Goal: Task Accomplishment & Management: Use online tool/utility

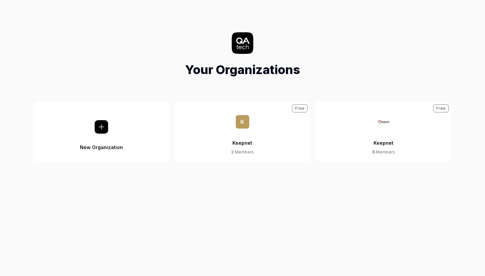
click at [359, 148] on button "Keepnet 6 Members Free" at bounding box center [383, 132] width 136 height 60
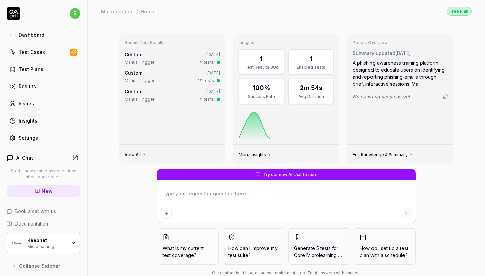
click at [31, 58] on link "Test Cases" at bounding box center [44, 51] width 74 height 13
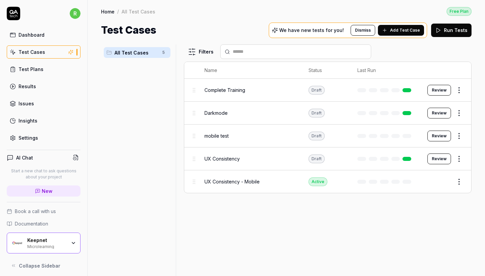
click at [55, 235] on div "Keepnet Microlearning" at bounding box center [44, 243] width 74 height 21
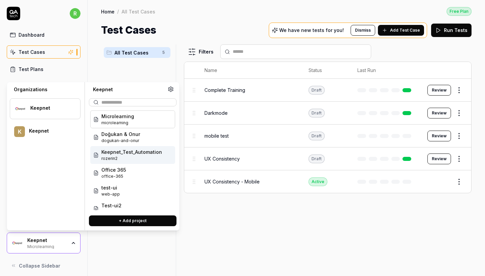
click at [122, 144] on div "Doğukan & Onur dogukan-and-onur" at bounding box center [132, 137] width 85 height 18
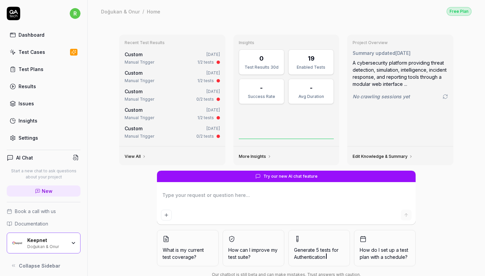
type textarea "*"
click at [57, 52] on link "Test Cases" at bounding box center [44, 51] width 74 height 13
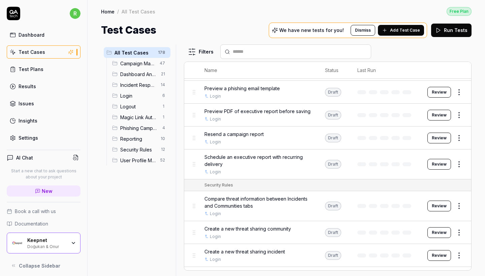
scroll to position [2905, 0]
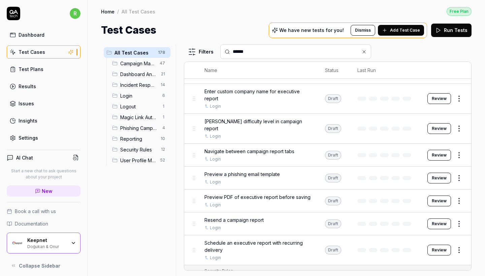
type input "******"
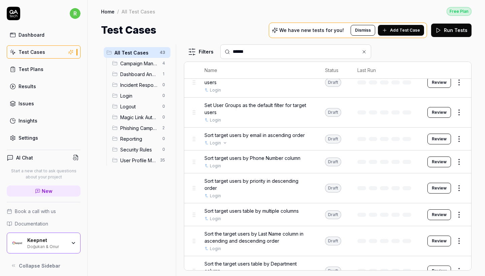
scroll to position [0, 0]
drag, startPoint x: 251, startPoint y: 52, endPoint x: 201, endPoint y: 52, distance: 50.5
click at [201, 52] on div "Filters ******" at bounding box center [327, 51] width 287 height 14
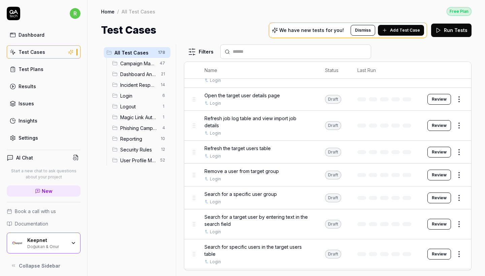
scroll to position [4122, 0]
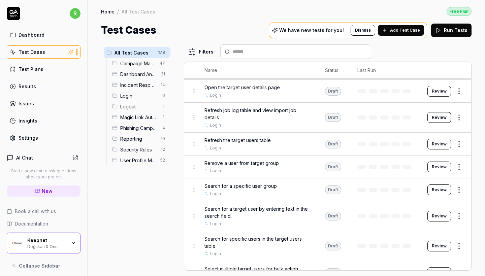
click at [63, 248] on div "Doğukan & Onur" at bounding box center [46, 245] width 39 height 5
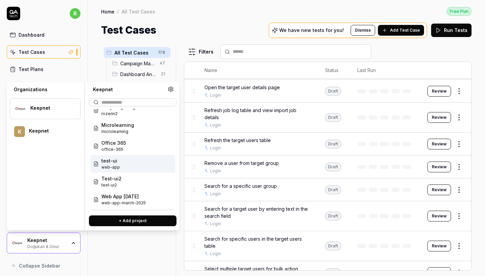
scroll to position [27, 0]
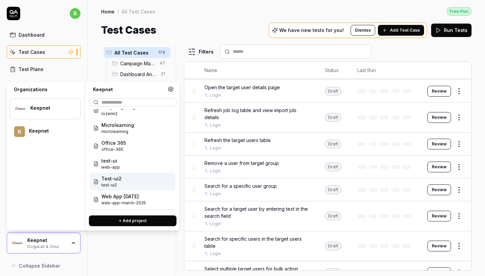
click at [117, 185] on span "test-ui2" at bounding box center [111, 185] width 20 height 6
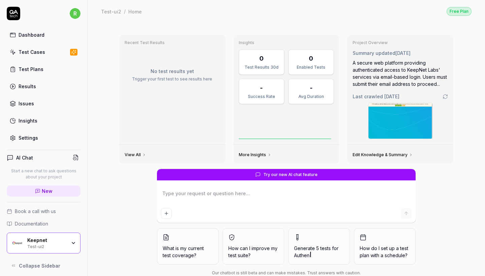
click at [48, 51] on link "Test Cases" at bounding box center [44, 51] width 74 height 13
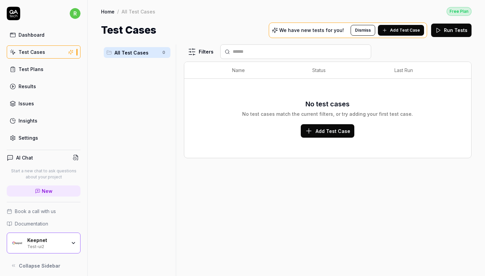
click at [61, 239] on div "Keepnet" at bounding box center [46, 240] width 39 height 6
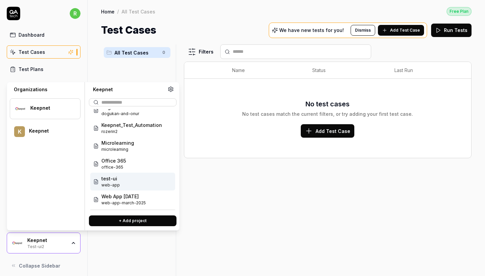
scroll to position [27, 0]
click at [114, 187] on span "web-app" at bounding box center [110, 185] width 19 height 6
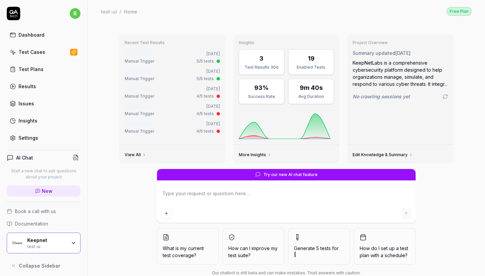
click at [50, 54] on link "Test Cases" at bounding box center [44, 51] width 74 height 13
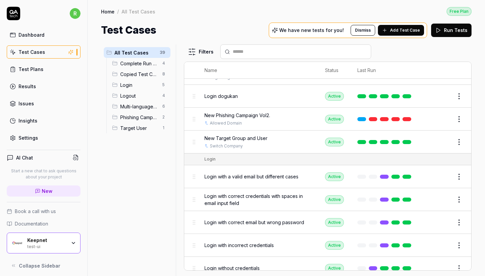
scroll to position [378, 0]
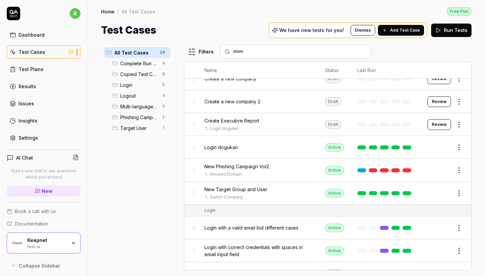
click at [441, 189] on button "Edit" at bounding box center [442, 193] width 16 height 11
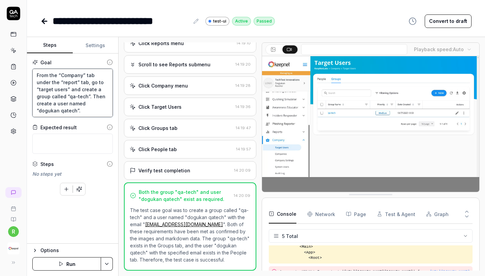
drag, startPoint x: 74, startPoint y: 109, endPoint x: 28, endPoint y: 46, distance: 77.8
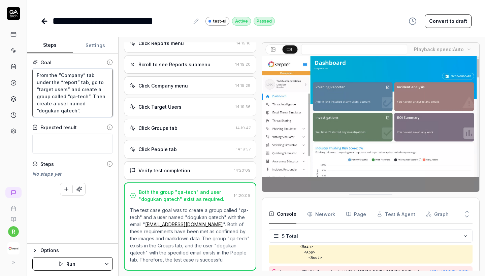
click at [28, 46] on div "Steps Settings Goal From the “Company” tab under the “report” tab, go to “targe…" at bounding box center [72, 140] width 91 height 206
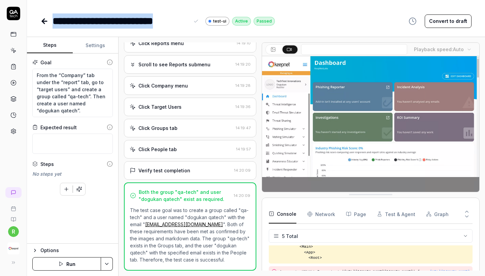
drag, startPoint x: 53, startPoint y: 21, endPoint x: 196, endPoint y: 23, distance: 142.7
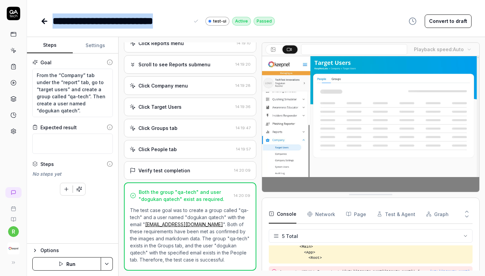
click at [196, 23] on div "**********" at bounding box center [126, 20] width 147 height 15
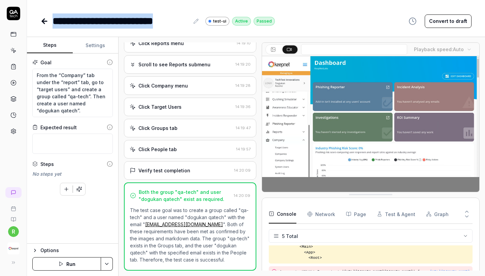
click at [42, 21] on icon at bounding box center [44, 21] width 5 height 0
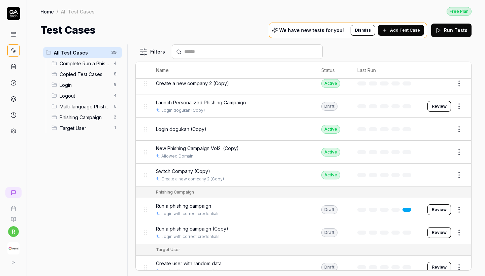
scroll to position [775, 0]
click at [14, 260] on icon at bounding box center [11, 262] width 5 height 5
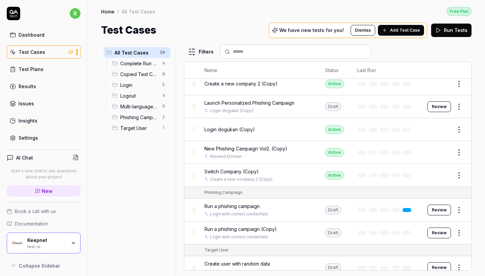
click at [54, 244] on div "test-ui" at bounding box center [46, 245] width 39 height 5
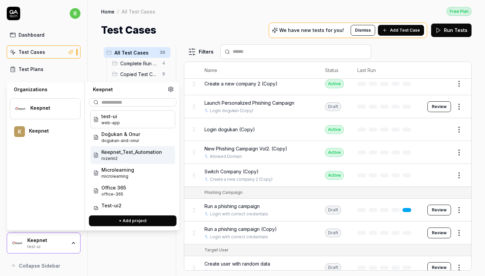
click at [134, 152] on span "Keepnet_Test_Automation" at bounding box center [131, 151] width 61 height 7
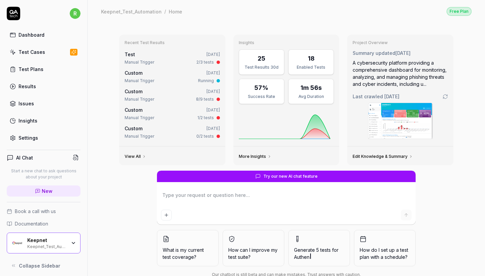
click at [61, 53] on link "Test Cases" at bounding box center [44, 51] width 74 height 13
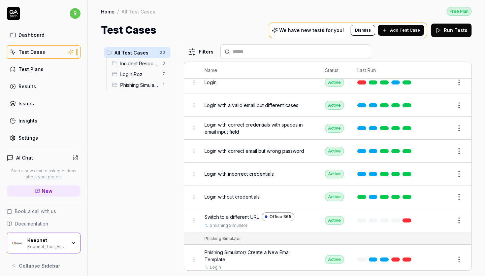
scroll to position [321, 0]
click at [61, 241] on div "Keepnet" at bounding box center [46, 240] width 39 height 6
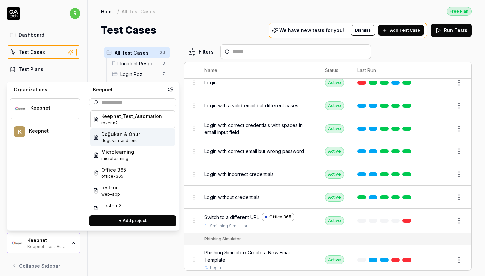
click at [124, 140] on span "dogukan-and-onur" at bounding box center [120, 141] width 39 height 6
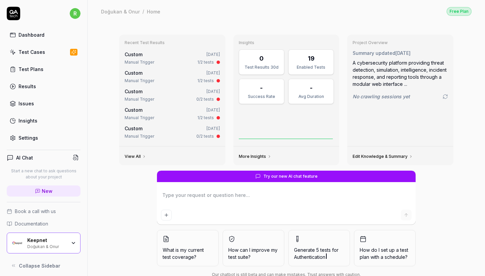
click at [55, 50] on link "Test Cases" at bounding box center [44, 51] width 74 height 13
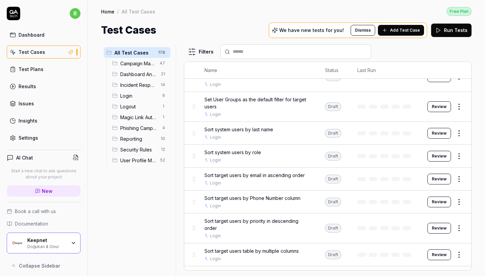
scroll to position [4434, 0]
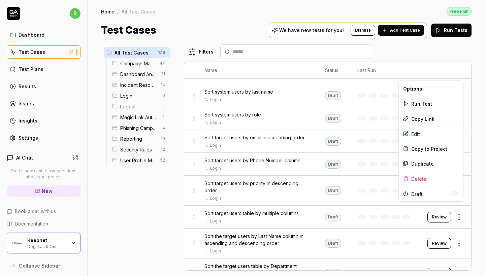
click at [459, 207] on html "r Dashboard Test Cases Test Plans Results Issues Insights Settings AI Chat Star…" at bounding box center [242, 138] width 485 height 276
click at [424, 133] on div "Edit" at bounding box center [431, 134] width 64 height 15
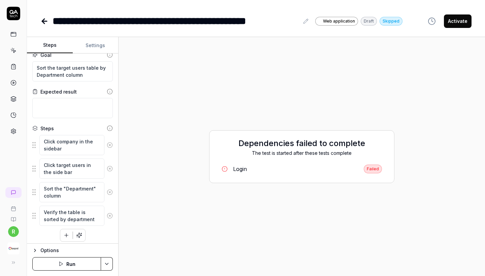
scroll to position [9, 0]
click at [42, 19] on icon at bounding box center [44, 21] width 8 height 8
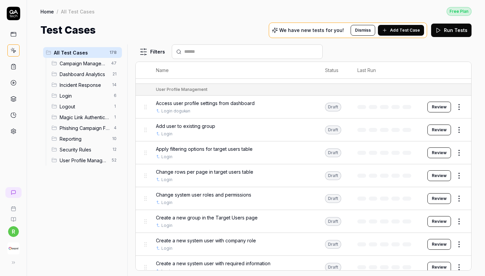
scroll to position [3043, 0]
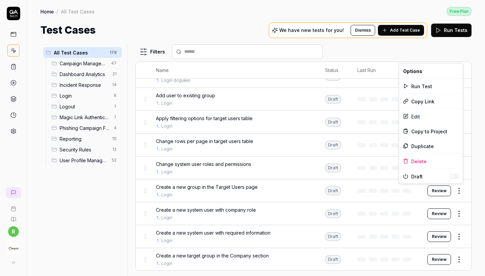
click at [455, 188] on html "r Home / All Test Cases Free Plan Home / All Test Cases Free Plan Test Cases We…" at bounding box center [242, 138] width 485 height 276
click at [428, 111] on div "Edit" at bounding box center [431, 116] width 64 height 15
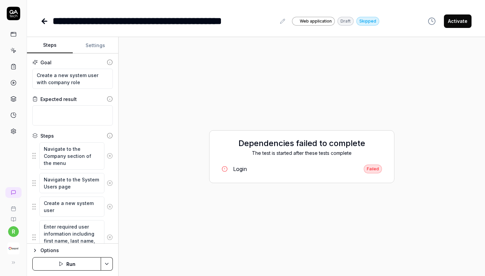
type textarea "*"
drag, startPoint x: 73, startPoint y: 61, endPoint x: 18, endPoint y: 46, distance: 56.5
click at [19, 46] on div "**********" at bounding box center [242, 138] width 485 height 276
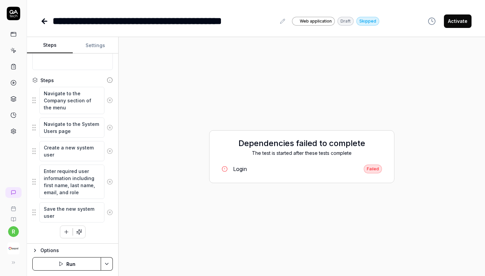
scroll to position [56, 0]
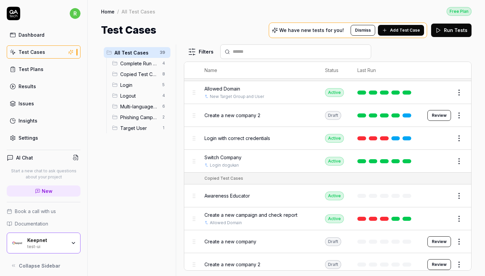
scroll to position [253, 0]
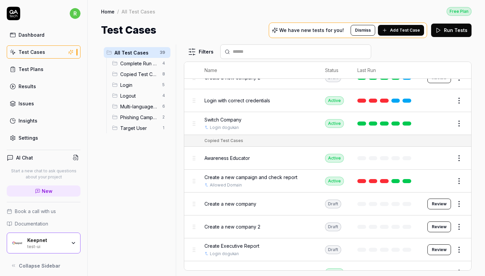
click at [64, 237] on div "Keepnet test-ui" at bounding box center [44, 243] width 74 height 21
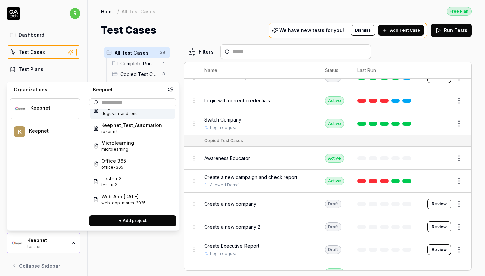
scroll to position [27, 0]
click at [112, 128] on span "Keepnet_Test_Automation" at bounding box center [131, 124] width 61 height 7
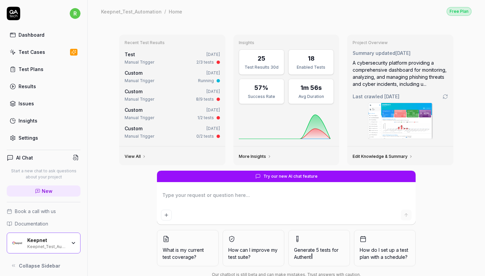
type textarea "*"
click at [54, 54] on link "Test Cases" at bounding box center [44, 51] width 74 height 13
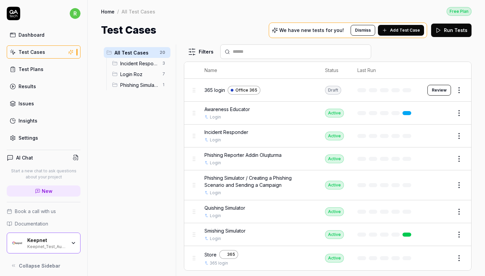
click at [391, 35] on button "Add Test Case" at bounding box center [401, 30] width 46 height 11
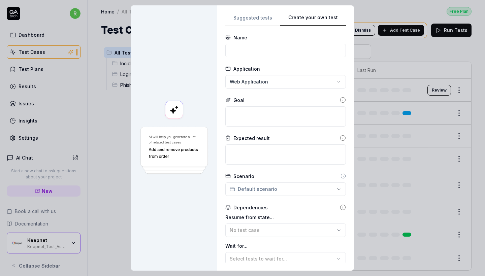
click at [329, 15] on button "Create your own test" at bounding box center [313, 20] width 66 height 12
click at [246, 54] on input at bounding box center [285, 50] width 120 height 13
type input "Company"
click at [244, 117] on textarea at bounding box center [285, 116] width 120 height 20
type textarea "*"
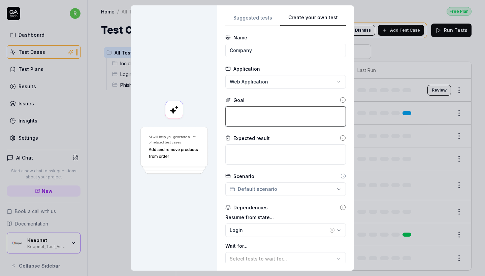
type textarea "c"
type textarea "*"
type textarea "cv"
type textarea "*"
type textarea "c"
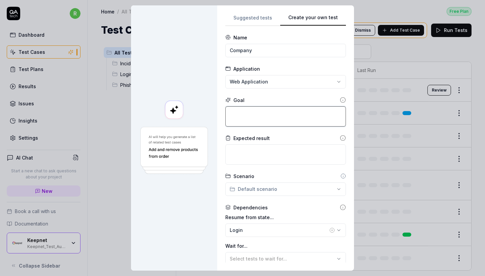
paste textarea "From the “Company” tab under the “report” tab, go to “target users” and create …"
type textarea "*"
type textarea "From the “Company” tab under the “report” tab, go to “target users” and create …"
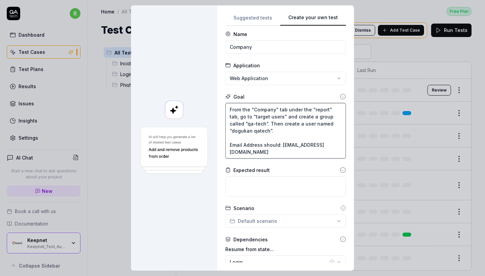
scroll to position [5, 0]
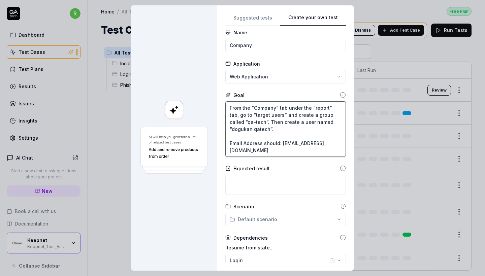
click at [248, 130] on textarea "From the “Company” tab under the “report” tab, go to “target users” and create …" at bounding box center [285, 129] width 120 height 56
type textarea "*"
type textarea "From the “Company” tab under the “report” tab, go to “target users” and create …"
type textarea "*"
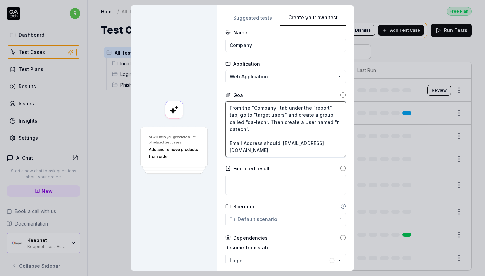
type textarea "From the “Company” tab under the “report” tab, go to “target users” and create …"
type textarea "*"
type textarea "From the “Company” tab under the “report” tab, go to “target users” and create …"
type textarea "*"
type textarea "From the “Company” tab under the “report” tab, go to “target users” and create …"
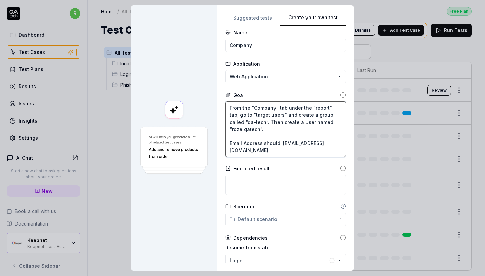
type textarea "*"
type textarea "From the “Company” tab under the “report” tab, go to “target users” and create …"
type textarea "*"
type textarea "From the “Company” tab under the “report” tab, go to “target users” and create …"
type textarea "*"
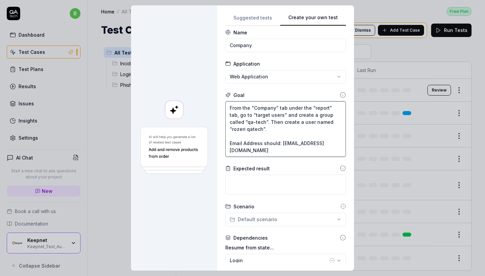
type textarea "From the “Company” tab under the “report” tab, go to “target users” and create …"
type textarea "*"
type textarea "From the “Company” tab under the “report” tab, go to “target users” and create …"
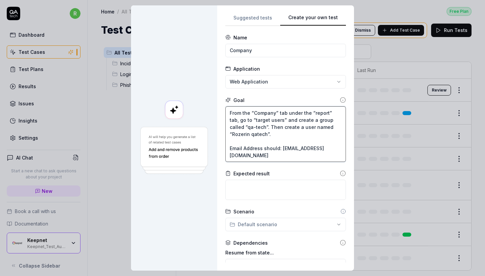
scroll to position [0, 0]
click at [252, 157] on textarea "From the “Company” tab under the “report” tab, go to “target users” and create …" at bounding box center [285, 134] width 120 height 56
click at [251, 156] on textarea "From the “Company” tab under the “report” tab, go to “target users” and create …" at bounding box center [285, 134] width 120 height 56
paste textarea "rozerin@keepnetlabs100.onmicrosoft.com"
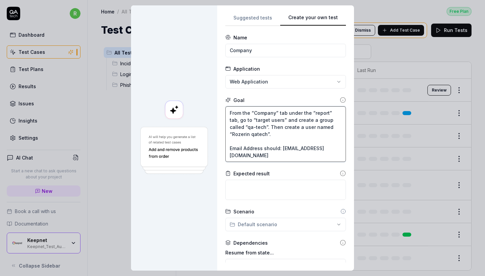
type textarea "*"
type textarea "From the “Company” tab under the “report” tab, go to “target users” and create …"
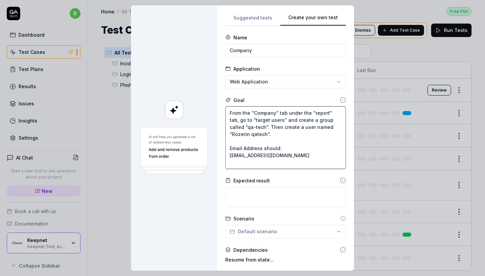
drag, startPoint x: 231, startPoint y: 155, endPoint x: 337, endPoint y: 153, distance: 105.7
click at [337, 153] on textarea "From the “Company” tab under the “report” tab, go to “target users” and create …" at bounding box center [285, 137] width 120 height 63
click at [332, 154] on textarea "From the “Company” tab under the “report” tab, go to “target users” and create …" at bounding box center [285, 137] width 120 height 63
type textarea "*"
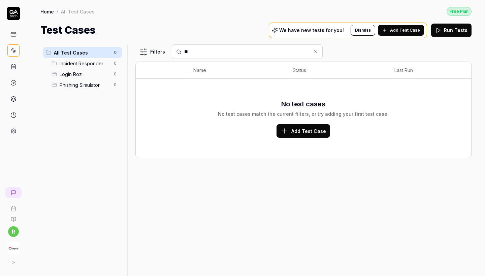
type input "*"
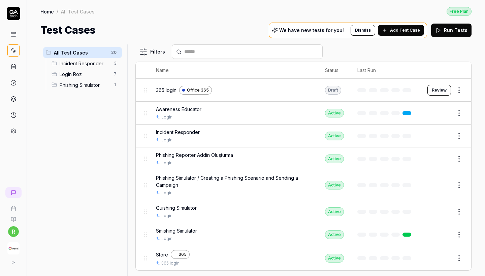
click at [18, 252] on img "button" at bounding box center [13, 248] width 12 height 12
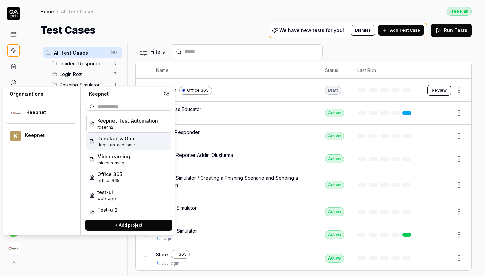
click at [126, 141] on span "Doğukan & Onur" at bounding box center [116, 138] width 39 height 7
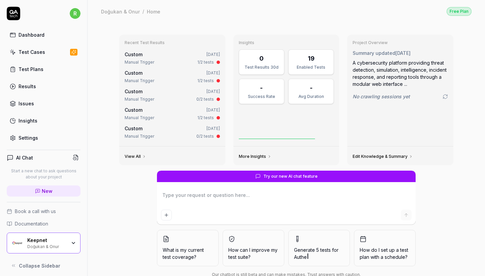
type textarea "*"
click at [31, 58] on link "Test Cases" at bounding box center [44, 51] width 74 height 13
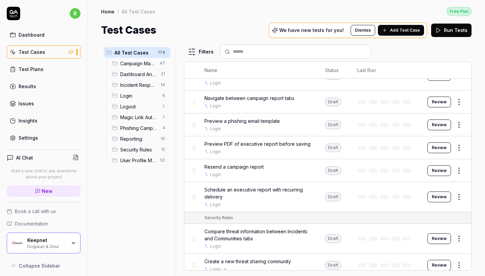
scroll to position [2970, 0]
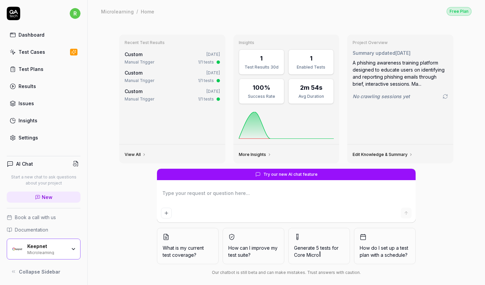
click at [51, 253] on div "Microlearning" at bounding box center [46, 252] width 39 height 5
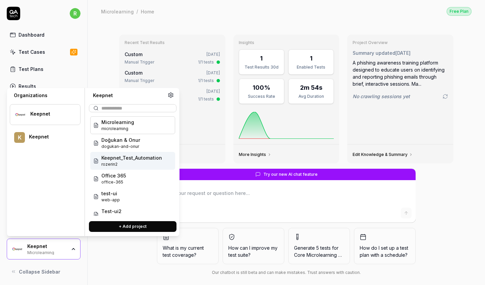
click at [138, 156] on span "Keepnet_Test_Automation" at bounding box center [131, 157] width 61 height 7
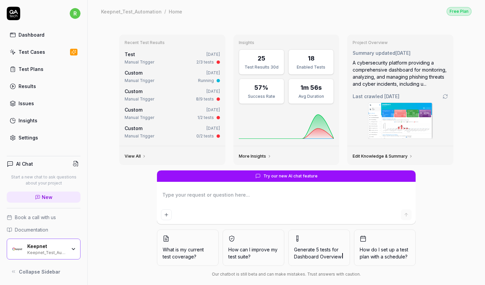
type textarea "*"
click at [57, 53] on link "Test Cases" at bounding box center [44, 51] width 74 height 13
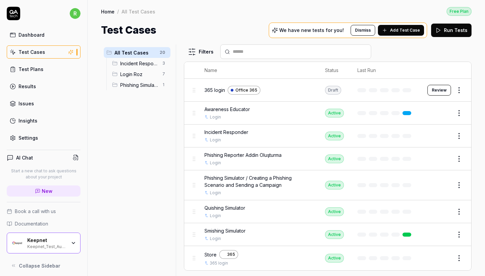
click at [403, 32] on span "Add Test Case" at bounding box center [405, 30] width 30 height 6
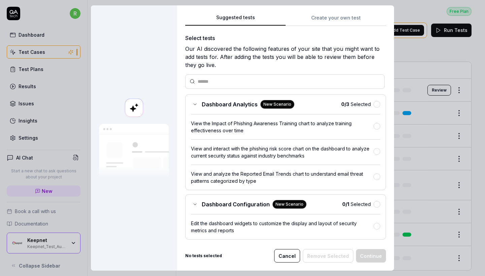
click at [345, 17] on div "Suggested tests Create your own test Select tests Our AI discovered the followi…" at bounding box center [285, 137] width 217 height 265
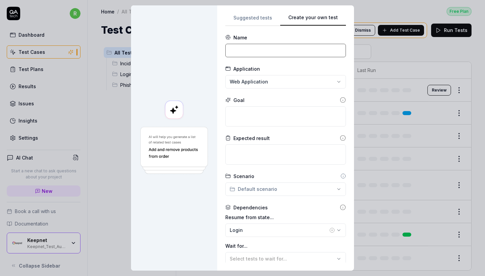
click at [250, 45] on input at bounding box center [285, 50] width 120 height 13
paste input "Create a new threat sharing community"
type input "Create a new threat sharing community"
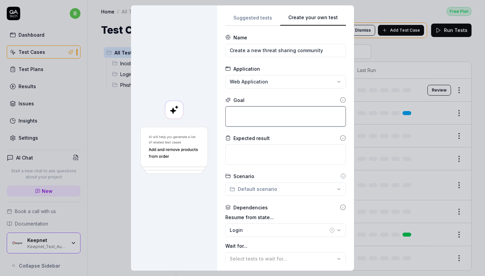
click at [268, 119] on textarea at bounding box center [285, 116] width 120 height 20
paste textarea "Create a new threat sharing community"
type textarea "*"
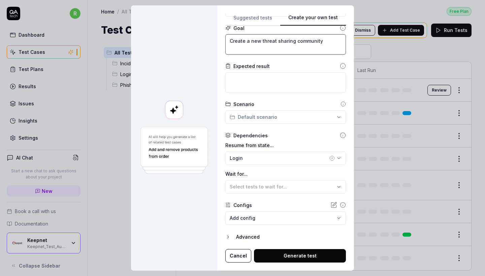
scroll to position [72, 0]
type textarea "Create a new threat sharing community"
click at [263, 158] on div "Login" at bounding box center [279, 158] width 98 height 7
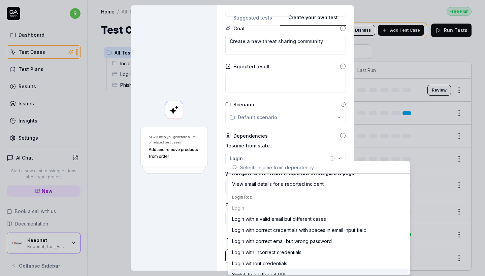
scroll to position [5, 0]
click at [257, 155] on div "Login" at bounding box center [279, 158] width 98 height 7
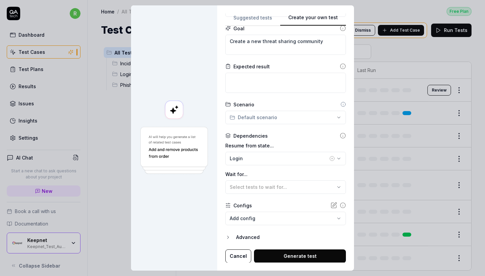
click at [251, 188] on button "Select tests to wait for..." at bounding box center [285, 186] width 120 height 13
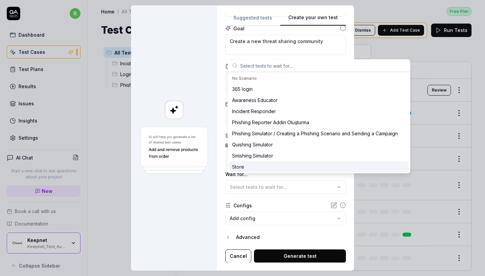
scroll to position [0, 0]
click at [255, 215] on body "r Dashboard Test Cases Test Plans Results Issues Insights Settings AI Chat Star…" at bounding box center [242, 138] width 485 height 276
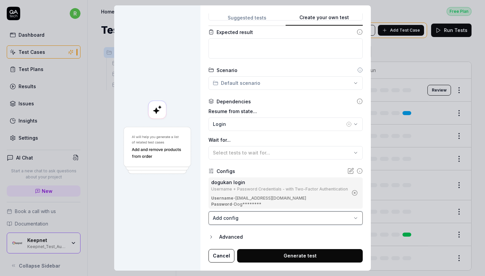
scroll to position [106, 0]
click at [265, 124] on button "Login" at bounding box center [285, 124] width 154 height 13
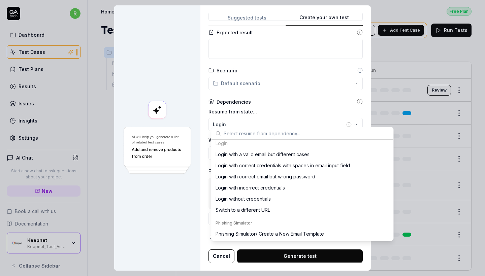
scroll to position [172, 0]
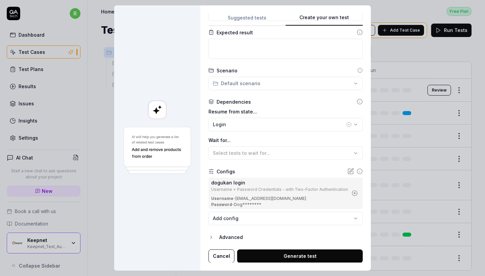
click at [179, 207] on div at bounding box center [157, 137] width 86 height 265
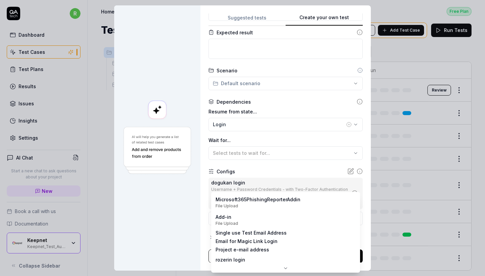
click at [256, 216] on body "r Dashboard Test Cases Test Plans Results Issues Insights Settings AI Chat Star…" at bounding box center [242, 138] width 485 height 276
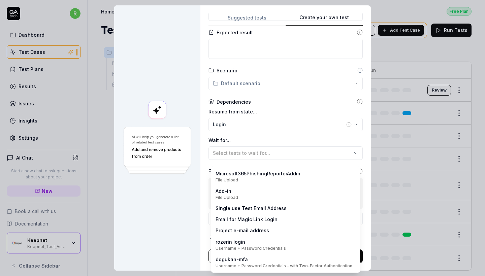
scroll to position [0, 0]
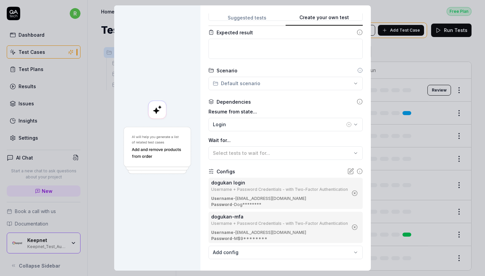
click at [353, 190] on icon "button" at bounding box center [354, 193] width 6 height 6
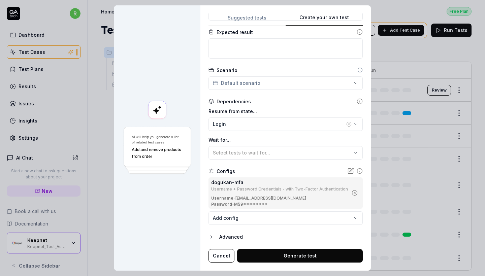
scroll to position [106, 0]
click at [289, 251] on button "Generate test" at bounding box center [300, 255] width 126 height 13
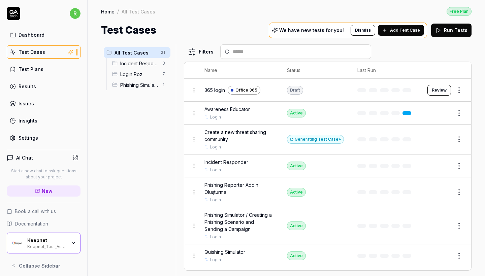
click at [438, 141] on button "Edit" at bounding box center [442, 139] width 16 height 11
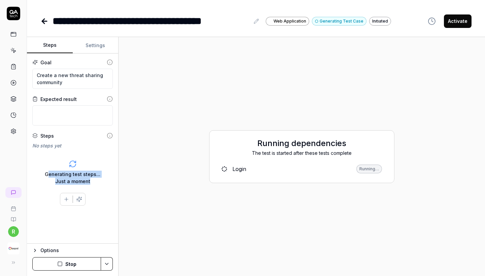
drag, startPoint x: 92, startPoint y: 181, endPoint x: 50, endPoint y: 171, distance: 42.7
click at [50, 171] on div "Generating test steps... Just a moment" at bounding box center [73, 178] width 56 height 14
click at [51, 169] on div "Generating test steps... Just a moment" at bounding box center [72, 172] width 80 height 36
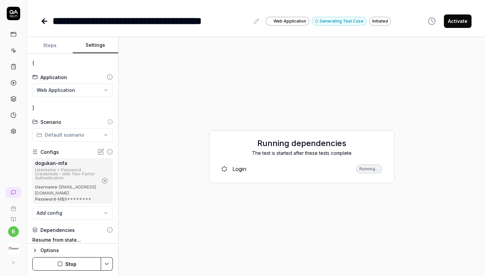
click at [88, 49] on button "Settings" at bounding box center [96, 45] width 46 height 16
click at [54, 50] on button "Steps" at bounding box center [50, 45] width 46 height 16
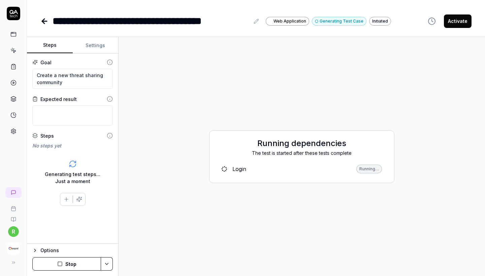
click at [376, 166] on div "Running…" at bounding box center [369, 169] width 26 height 9
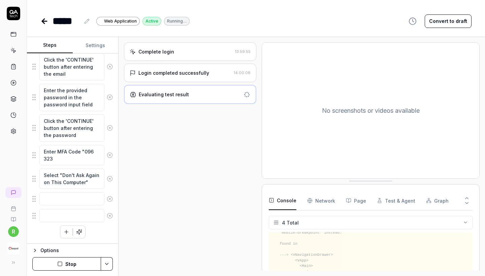
click at [164, 69] on div "Login completed successfully" at bounding box center [173, 72] width 71 height 7
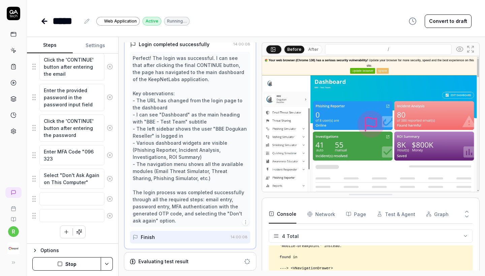
scroll to position [29, 0]
click at [48, 24] on icon at bounding box center [44, 21] width 8 height 8
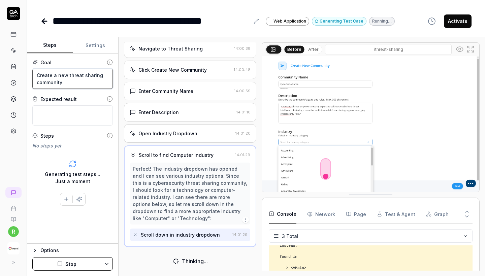
click at [94, 83] on textarea "Create a new threat sharing community" at bounding box center [72, 79] width 80 height 20
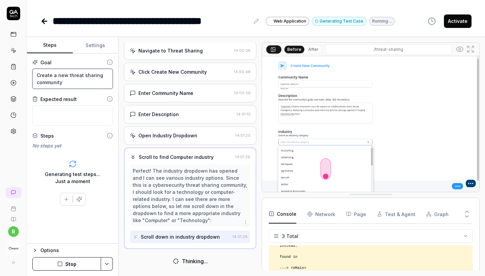
scroll to position [38, 0]
click at [16, 152] on div "r" at bounding box center [13, 138] width 27 height 276
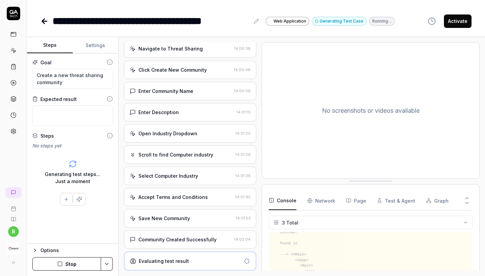
scroll to position [40, 0]
click at [165, 240] on div "Community Created Successfully" at bounding box center [177, 239] width 78 height 7
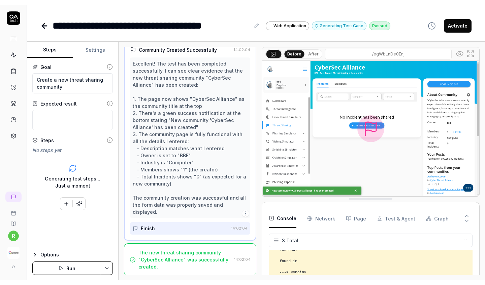
scroll to position [219, 0]
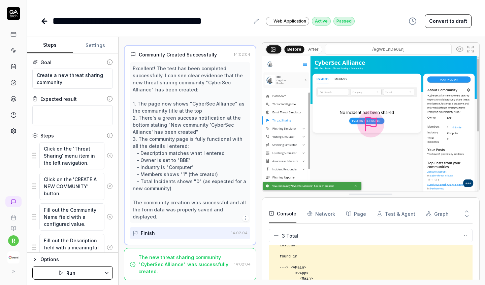
type textarea "*"
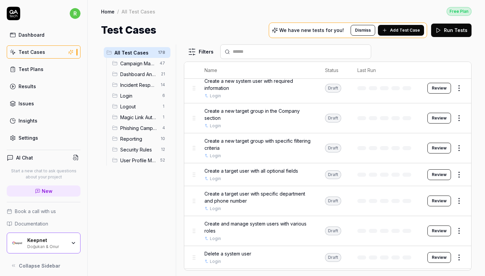
scroll to position [3598, 0]
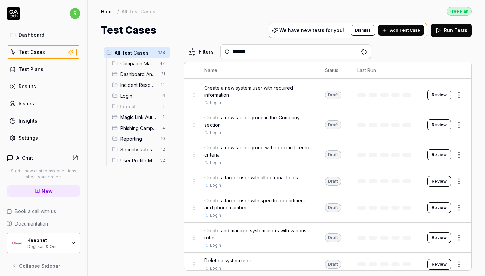
type input "*******"
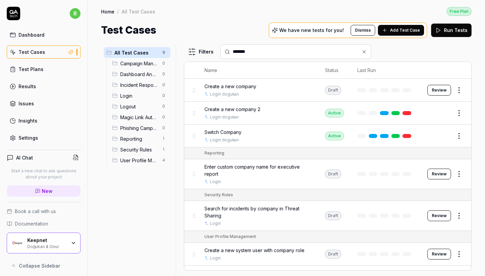
scroll to position [0, 0]
click at [365, 53] on icon at bounding box center [363, 51] width 5 height 5
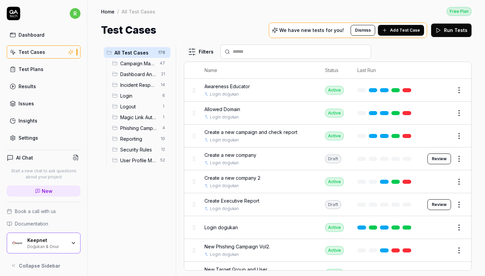
click at [326, 53] on input "text" at bounding box center [300, 51] width 134 height 7
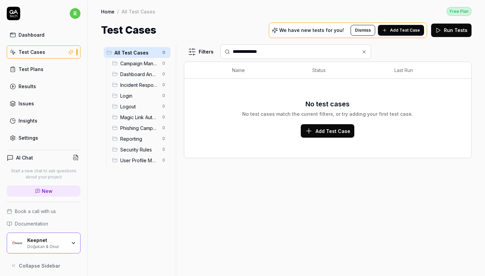
type input "**********"
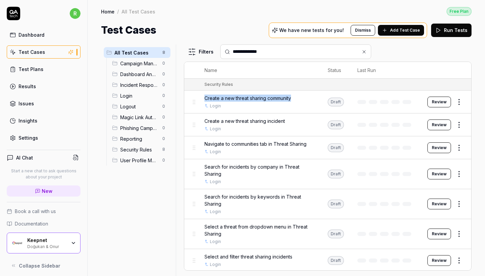
copy span "Create a new threat sharing community"
drag, startPoint x: 200, startPoint y: 100, endPoint x: 293, endPoint y: 97, distance: 92.9
click at [293, 97] on td "Create a new threat sharing community Login" at bounding box center [259, 102] width 123 height 23
click at [451, 102] on button "Review" at bounding box center [439, 102] width 24 height 11
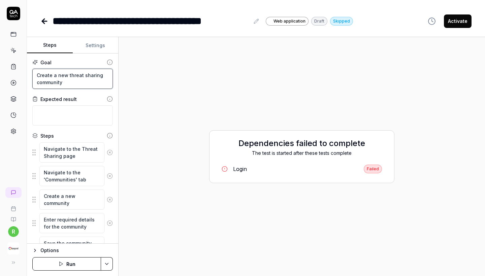
drag, startPoint x: 74, startPoint y: 82, endPoint x: 20, endPoint y: 65, distance: 56.3
click at [20, 65] on div "**********" at bounding box center [242, 138] width 485 height 276
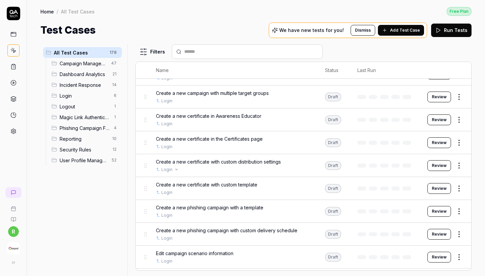
scroll to position [488, 0]
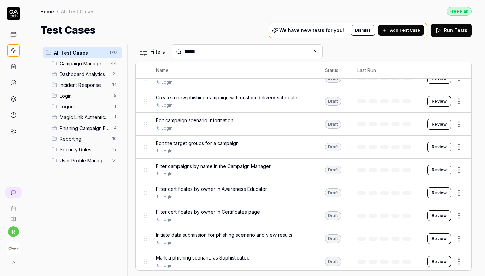
type input "******"
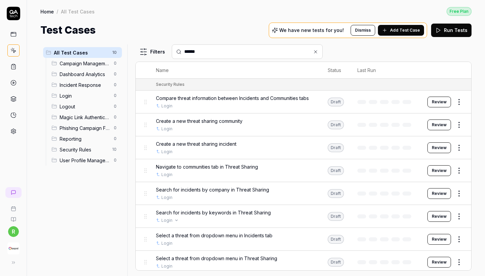
scroll to position [0, 0]
copy span "a new threat sharing incident"
drag, startPoint x: 171, startPoint y: 144, endPoint x: 242, endPoint y: 146, distance: 71.1
click at [242, 146] on div "Create a new threat sharing incident" at bounding box center [235, 143] width 158 height 7
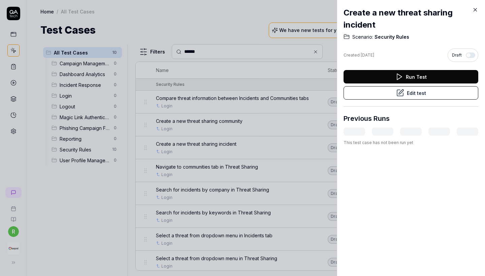
click at [474, 8] on icon at bounding box center [475, 10] width 6 height 6
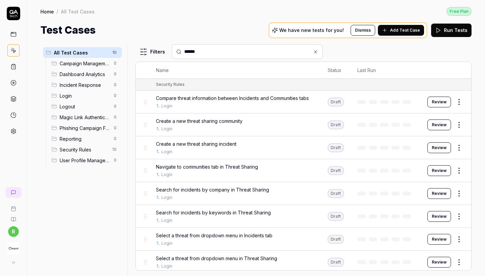
click at [243, 145] on div "Create a new threat sharing incident" at bounding box center [235, 143] width 158 height 7
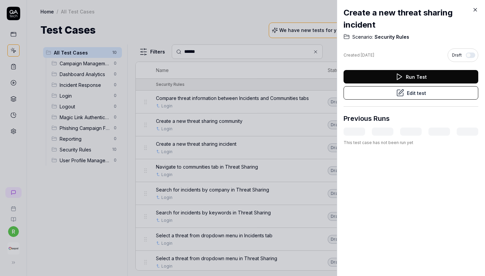
click at [423, 95] on button "Edit test" at bounding box center [410, 92] width 135 height 13
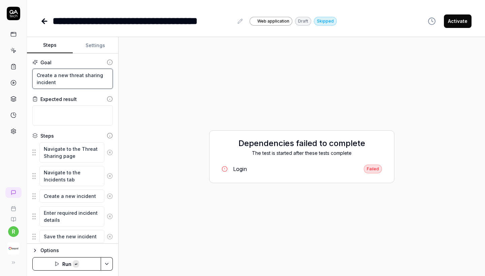
drag, startPoint x: 65, startPoint y: 83, endPoint x: 28, endPoint y: 75, distance: 38.5
click at [28, 75] on div "Goal Create a new threat sharing incident Expected result Steps Navigate to the…" at bounding box center [72, 149] width 91 height 190
click at [45, 22] on icon at bounding box center [44, 21] width 8 height 8
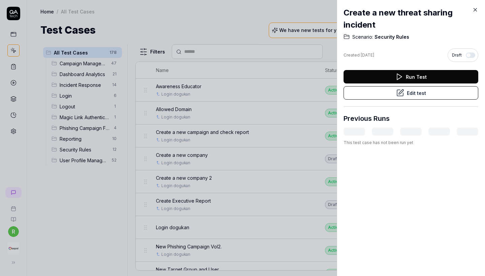
click at [474, 8] on icon at bounding box center [475, 10] width 6 height 6
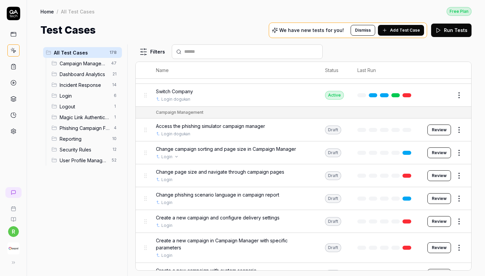
scroll to position [275, 0]
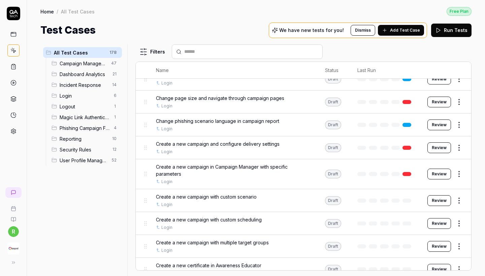
click at [258, 43] on div "All Test Cases 178 Campaign Management 47 Dashboard Analytics 21 Incident Respo…" at bounding box center [256, 157] width 458 height 238
click at [258, 47] on div at bounding box center [247, 51] width 151 height 14
click at [251, 57] on div at bounding box center [247, 51] width 151 height 14
click at [249, 55] on div at bounding box center [247, 51] width 151 height 14
click at [237, 55] on div at bounding box center [247, 51] width 151 height 14
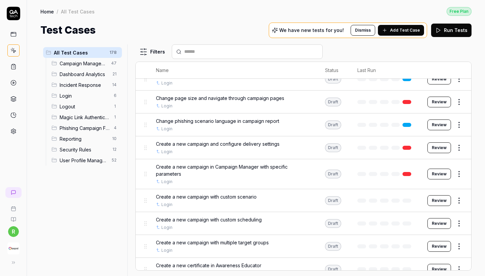
click at [237, 55] on input "text" at bounding box center [251, 51] width 134 height 7
type input "**********"
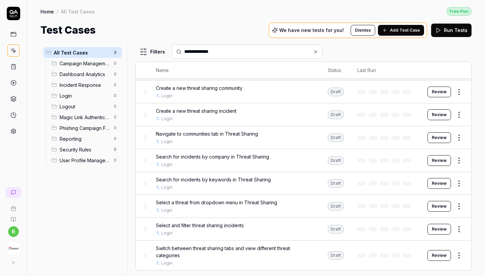
scroll to position [1, 0]
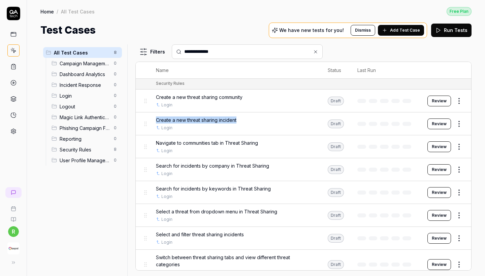
copy span "Create a new threat sharing incident"
drag, startPoint x: 249, startPoint y: 119, endPoint x: 157, endPoint y: 120, distance: 91.9
click at [157, 120] on div "Create a new threat sharing incident" at bounding box center [235, 119] width 158 height 7
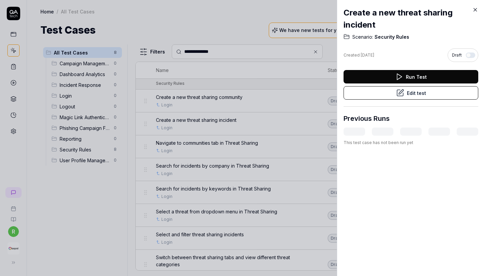
click at [475, 11] on icon at bounding box center [475, 10] width 6 height 6
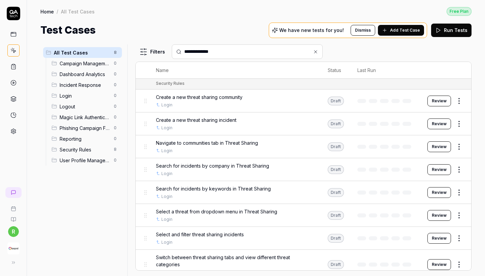
click at [95, 242] on div "All Test Cases 8 Campaign Management 0 Dashboard Analytics 0 Incident Response …" at bounding box center [82, 155] width 84 height 223
click at [14, 247] on img "button" at bounding box center [13, 248] width 12 height 12
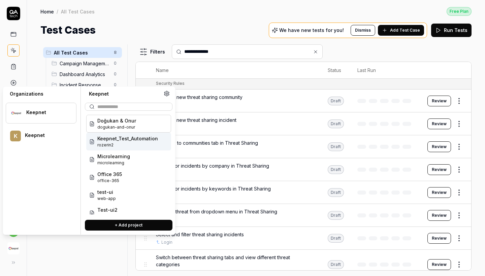
click at [131, 138] on span "Keepnet_Test_Automation" at bounding box center [127, 138] width 61 height 7
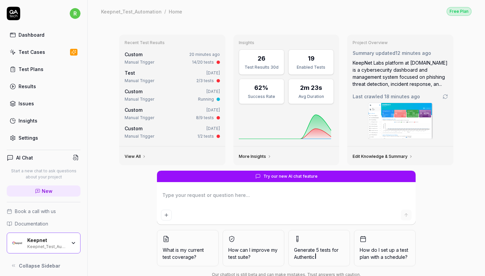
click at [42, 52] on div "Test Cases" at bounding box center [32, 51] width 27 height 7
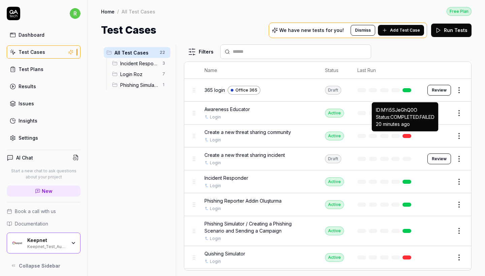
click at [407, 135] on link at bounding box center [406, 136] width 9 height 4
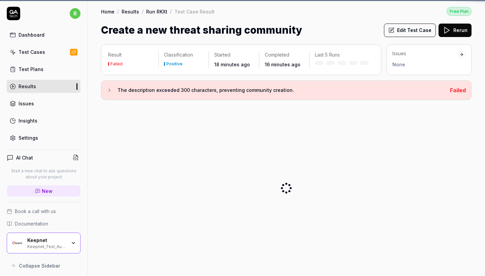
click at [450, 136] on div at bounding box center [286, 187] width 370 height 165
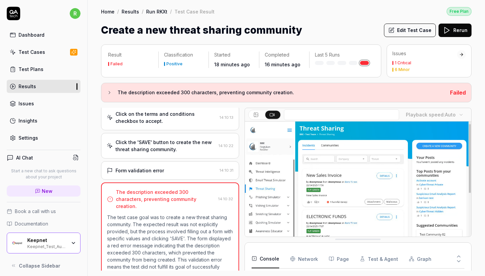
scroll to position [182, 0]
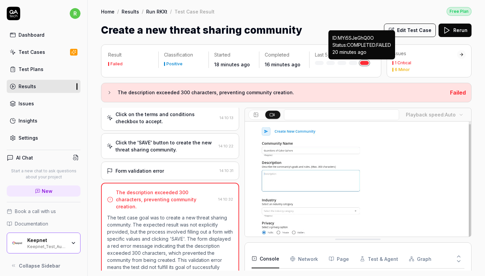
click at [367, 62] on link at bounding box center [364, 63] width 9 height 4
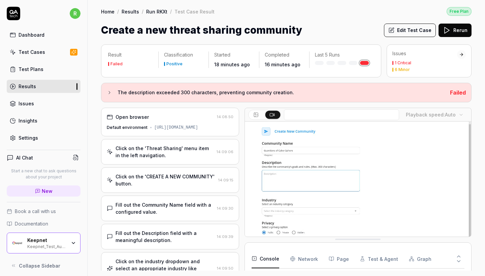
scroll to position [0, 0]
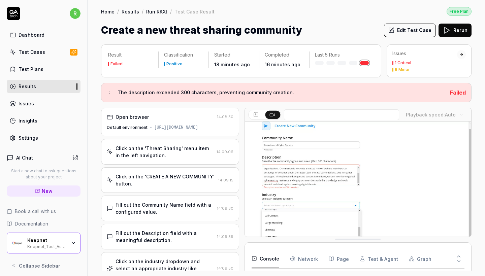
click at [462, 93] on span "Failed" at bounding box center [458, 92] width 16 height 7
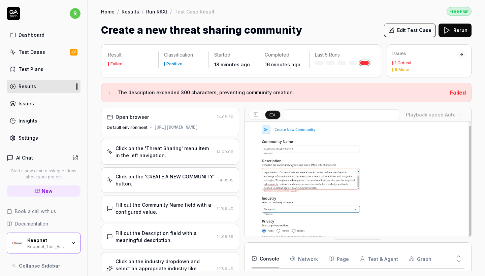
click at [452, 31] on button "Rerun" at bounding box center [454, 30] width 33 height 13
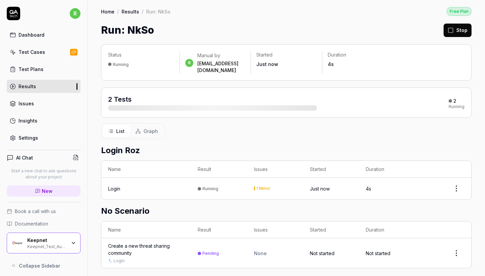
click at [36, 55] on div "Test Cases" at bounding box center [32, 51] width 27 height 7
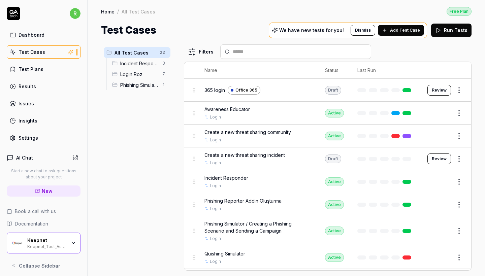
click at [410, 30] on span "Add Test Case" at bounding box center [405, 30] width 30 height 6
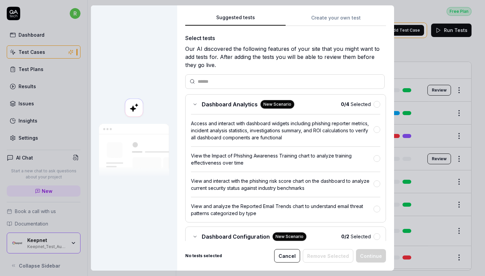
click at [311, 21] on button "Create your own test" at bounding box center [335, 20] width 100 height 12
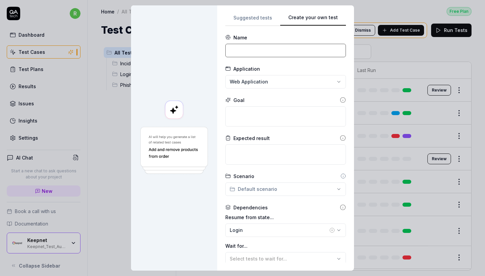
click at [257, 54] on input at bounding box center [285, 50] width 120 height 13
paste input "From the “Company” tab under the “report” tab, go to “target users” and create …"
type input "From the “Company” tab under the “report” tab, go to “target users” and create …"
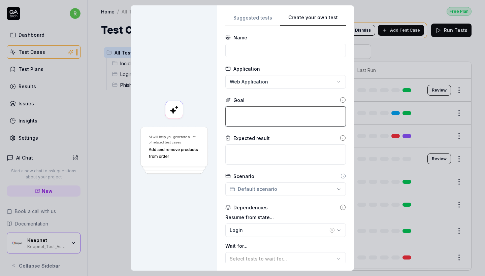
click at [247, 124] on textarea at bounding box center [285, 116] width 120 height 20
paste textarea "From the “Company” tab under the “report” tab, go to “target users” and create …"
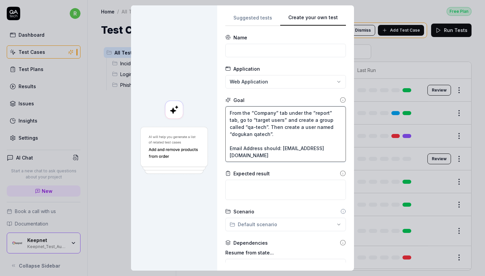
type textarea "From the “Company” tab under the “report” tab, go to “target users” and create …"
click at [262, 58] on form "**********" at bounding box center [285, 202] width 120 height 336
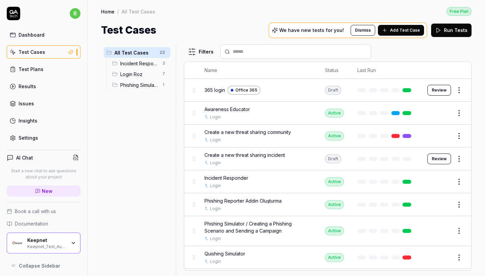
click at [405, 27] on span "Add Test Case" at bounding box center [405, 30] width 30 height 6
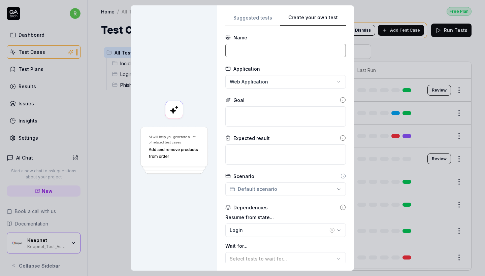
click at [267, 54] on input at bounding box center [285, 50] width 120 height 13
paste input "Create a New Target Group and a User"
type input "Create a New Target Group and a User"
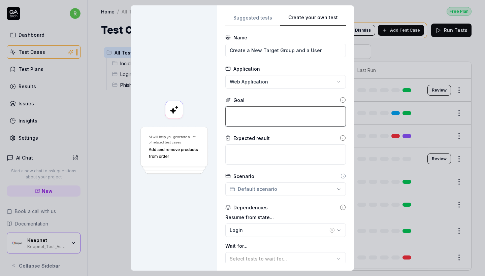
click at [261, 125] on textarea at bounding box center [285, 116] width 120 height 20
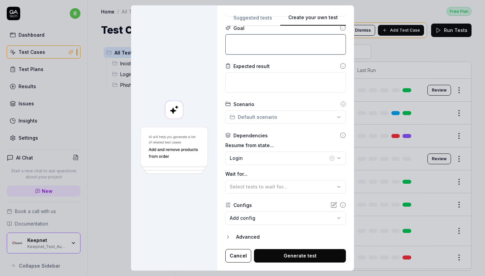
scroll to position [72, 0]
click at [279, 258] on button "Generate test" at bounding box center [300, 255] width 92 height 13
paste textarea "Create a New Target Group and a User"
type textarea "Create a New Target Group and a User"
click at [286, 257] on button "Generate test" at bounding box center [300, 255] width 92 height 13
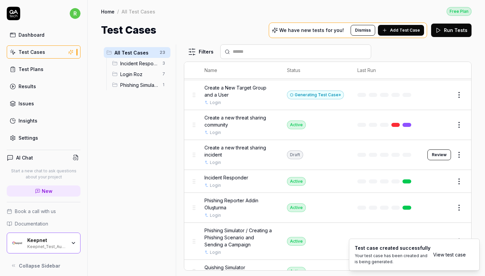
scroll to position [5, 0]
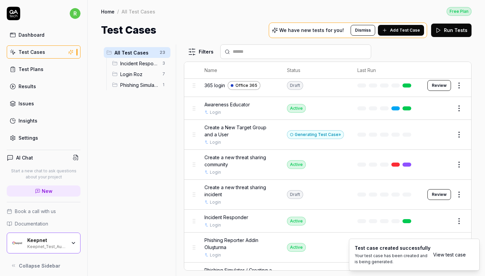
click at [310, 134] on div "Generating Test Case »" at bounding box center [315, 134] width 57 height 9
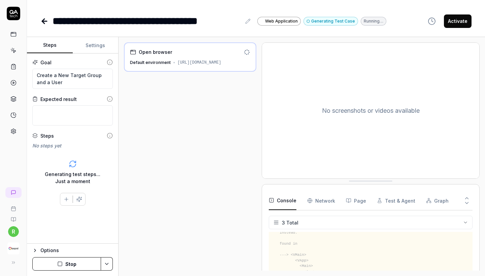
scroll to position [88, 0]
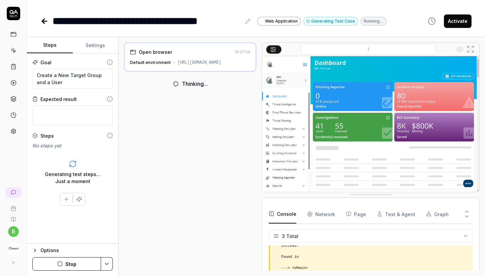
click at [63, 268] on button "Stop" at bounding box center [66, 263] width 69 height 13
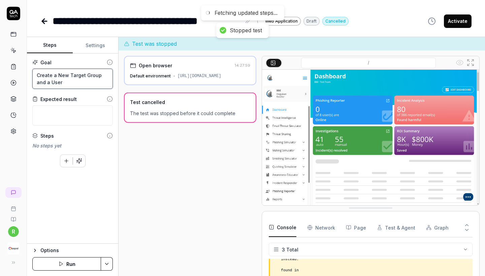
drag, startPoint x: 75, startPoint y: 83, endPoint x: 5, endPoint y: 68, distance: 71.6
click at [5, 68] on div "**********" at bounding box center [242, 138] width 485 height 276
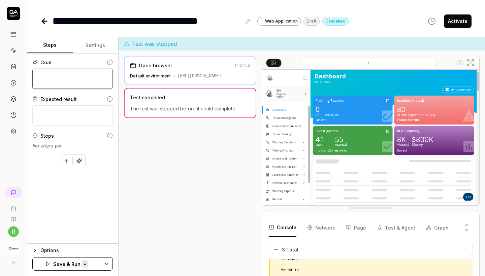
paste textarea "From the “Company” tab under the “report” tab, go to “target users” and create …"
type textarea "From the “Company” tab under the “report” tab, go to “target users” and create …"
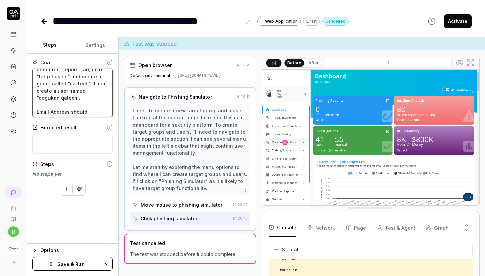
scroll to position [0, 0]
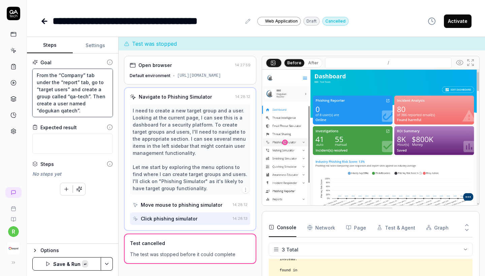
drag, startPoint x: 71, startPoint y: 112, endPoint x: 14, endPoint y: 55, distance: 80.9
click at [14, 55] on div "**********" at bounding box center [242, 138] width 485 height 276
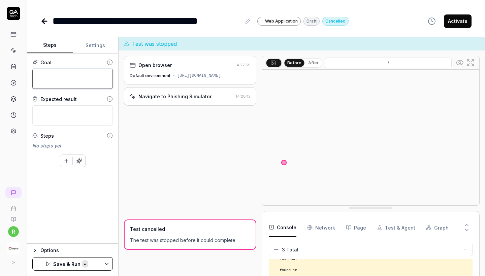
paste textarea "From the “Company” tab under the “report” tab, go to “target users” and create …"
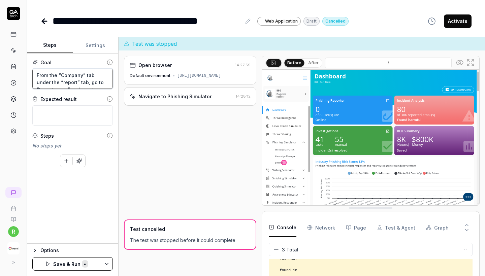
scroll to position [28, 0]
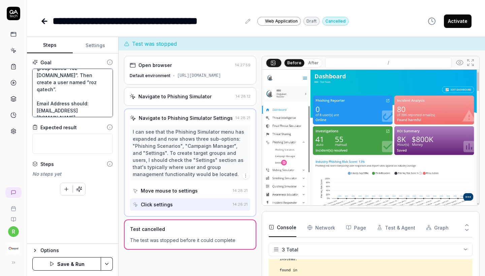
type textarea "From the “Company” tab under the “report” tab, go to “target users” and create …"
click at [57, 268] on button "Save & Run" at bounding box center [66, 263] width 69 height 13
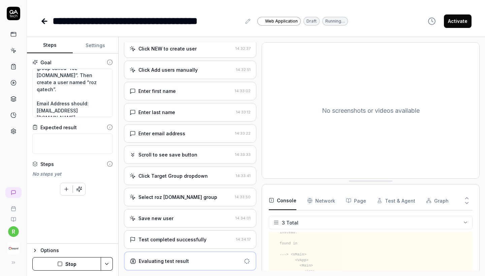
click at [178, 218] on div "Save new user" at bounding box center [181, 218] width 103 height 7
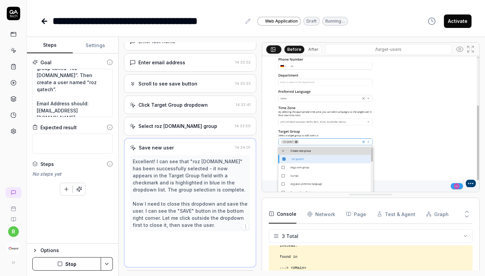
scroll to position [363, 0]
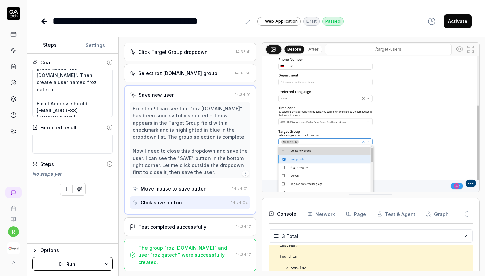
click at [178, 230] on div "Test completed successfully" at bounding box center [172, 226] width 68 height 7
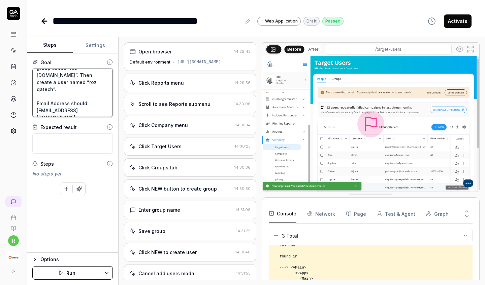
scroll to position [0, 0]
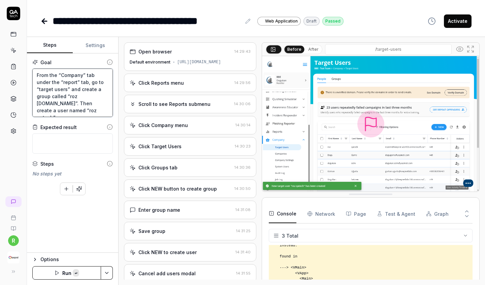
drag, startPoint x: 77, startPoint y: 109, endPoint x: 8, endPoint y: 32, distance: 103.7
click at [8, 32] on div "**********" at bounding box center [242, 142] width 485 height 285
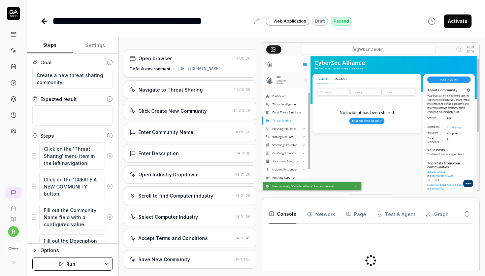
scroll to position [134, 0]
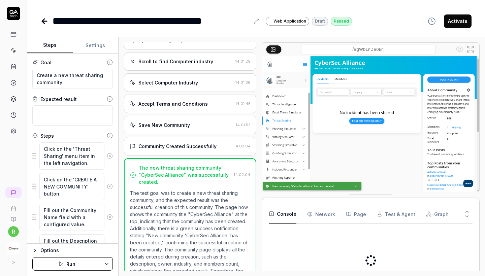
type textarea "*"
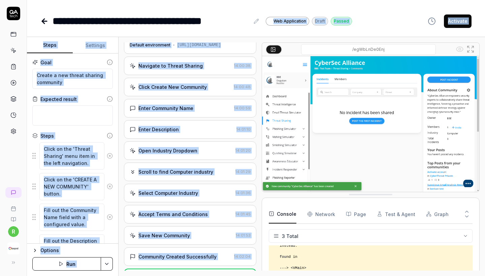
scroll to position [0, 0]
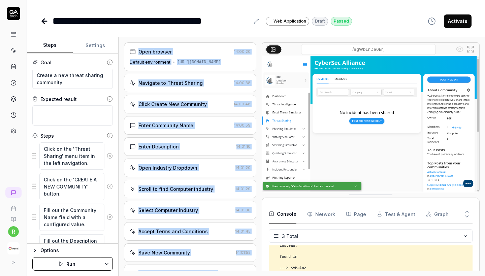
drag, startPoint x: 209, startPoint y: 258, endPoint x: 132, endPoint y: 49, distance: 222.9
click at [132, 49] on div "Open browser 14:00:20 Default environment [URL][DOMAIN_NAME] Navigate to Threat…" at bounding box center [190, 156] width 132 height 228
copy div "Open browser 14:00:20 Default environment [URL][DOMAIN_NAME] Navigate to Threat…"
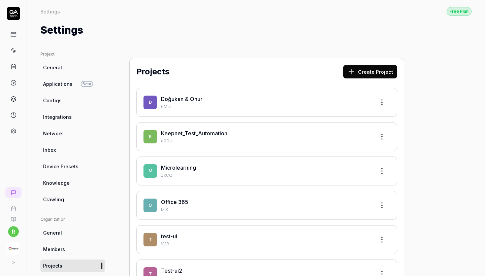
click at [224, 133] on link "Keepnet_Test_Automation" at bounding box center [194, 133] width 66 height 7
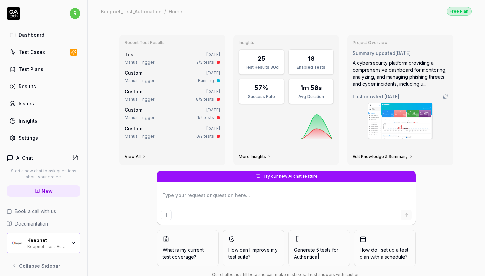
click at [58, 54] on link "Test Cases" at bounding box center [44, 51] width 74 height 13
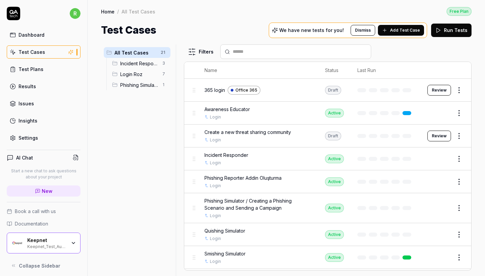
scroll to position [2, 0]
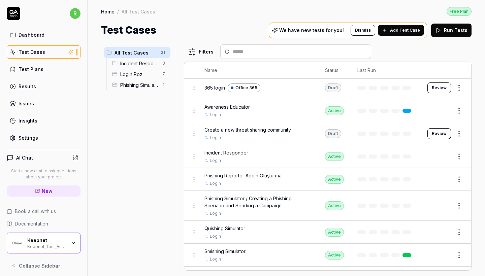
click at [445, 131] on button "Review" at bounding box center [439, 133] width 24 height 11
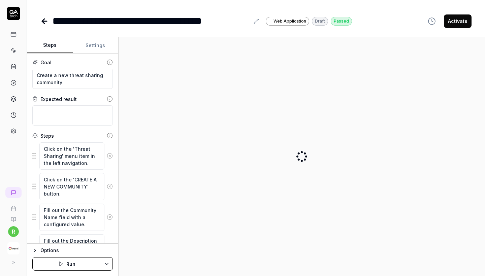
click at [456, 18] on button "Activate" at bounding box center [458, 20] width 28 height 13
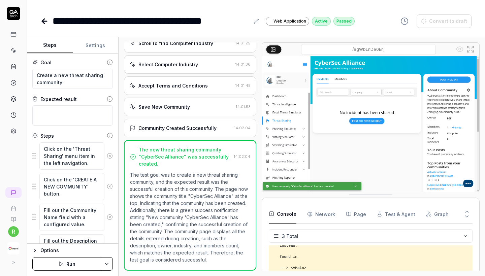
scroll to position [1, 0]
type textarea "*"
click at [41, 20] on icon at bounding box center [44, 21] width 8 height 8
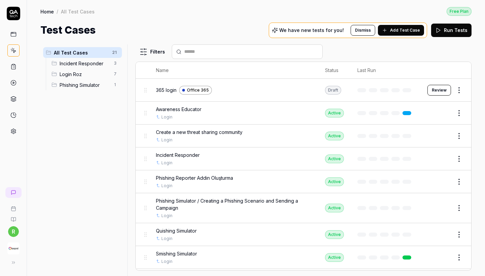
click at [449, 32] on button "Run Tests" at bounding box center [451, 30] width 40 height 13
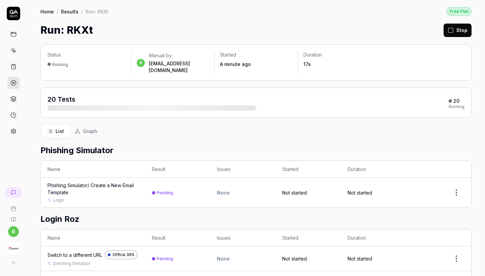
click at [13, 63] on link at bounding box center [13, 67] width 12 height 12
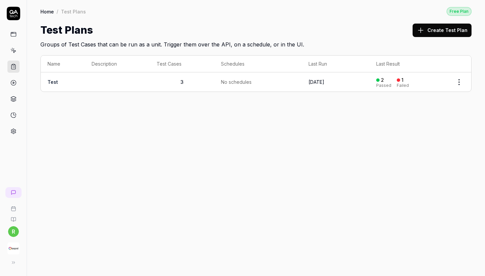
click at [16, 35] on icon at bounding box center [13, 34] width 6 height 6
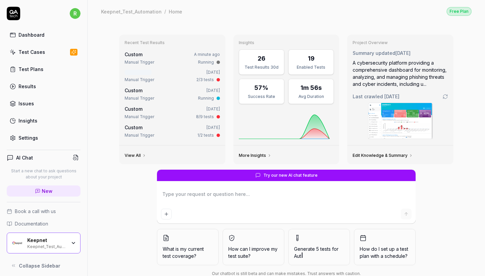
type textarea "*"
click at [41, 55] on div "Test Cases" at bounding box center [32, 51] width 27 height 7
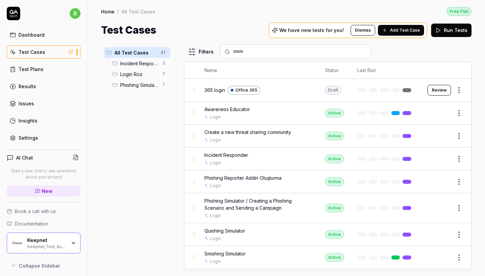
click at [394, 27] on span "Add Test Case" at bounding box center [405, 30] width 30 height 6
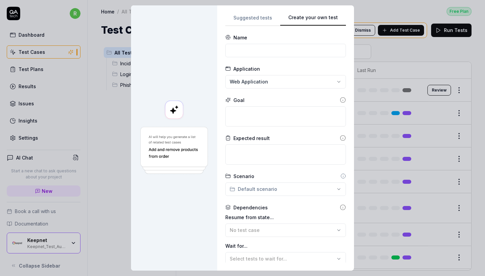
click at [351, 18] on div "Suggested tests Create your own test Name Application Web Application Goal Expe…" at bounding box center [285, 137] width 137 height 265
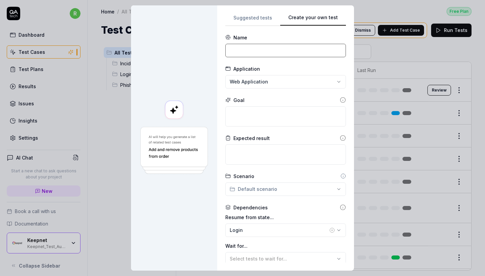
click at [271, 54] on input at bounding box center [285, 50] width 120 height 13
paste input "Create a new threat sharing incident"
type input "Create a new threat sharing incident"
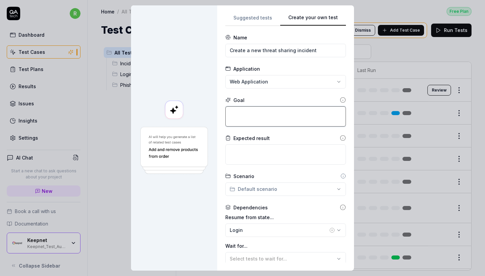
click at [268, 115] on textarea at bounding box center [285, 116] width 120 height 20
paste textarea "Create a new threat sharing incident"
type textarea "*"
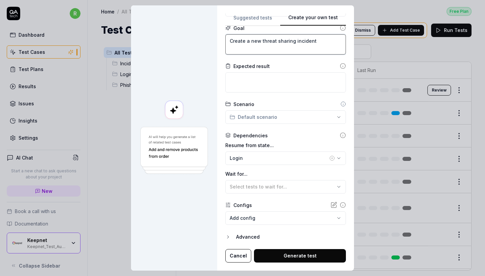
scroll to position [72, 0]
type textarea "Create a new threat sharing incident"
click at [268, 219] on body "r Dashboard Test Cases Test Plans Results Issues Insights Settings AI Chat Star…" at bounding box center [242, 138] width 485 height 276
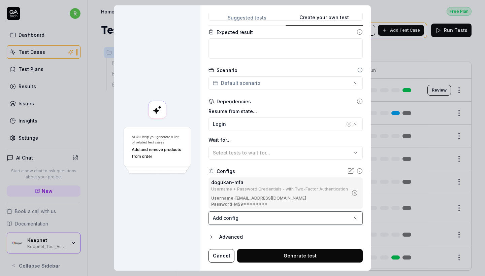
scroll to position [106, 0]
click at [285, 255] on button "Generate test" at bounding box center [300, 255] width 126 height 13
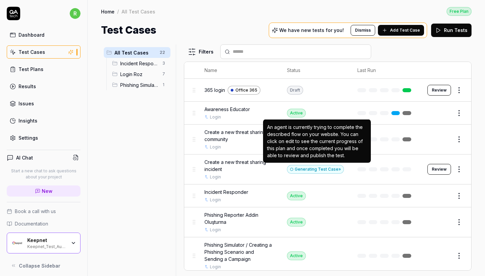
scroll to position [0, 0]
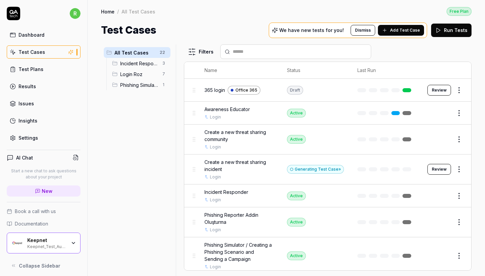
click at [325, 170] on div "Generating Test Case »" at bounding box center [315, 169] width 57 height 9
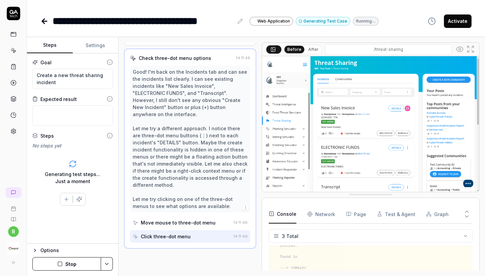
scroll to position [321, 0]
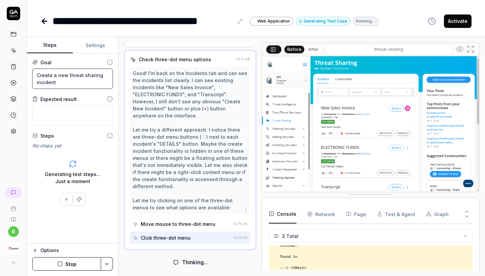
click at [73, 80] on textarea "Create a new threat sharing incident" at bounding box center [72, 79] width 80 height 20
type textarea "*"
type textarea "Create a new threat sharing incident"
type textarea "*"
type textarea "Create a new threat sharing incident >"
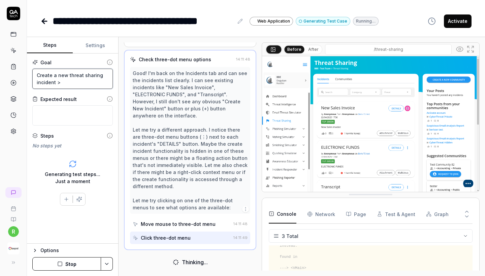
type textarea "*"
type textarea "Create a new threat sharing incident >"
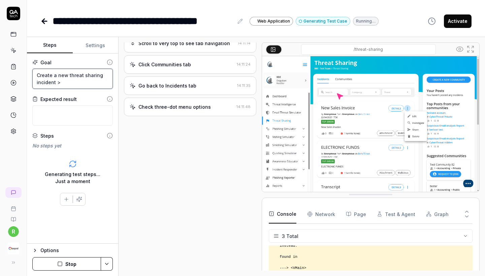
type textarea "*"
type textarea "Create a new threat sharing incident > c"
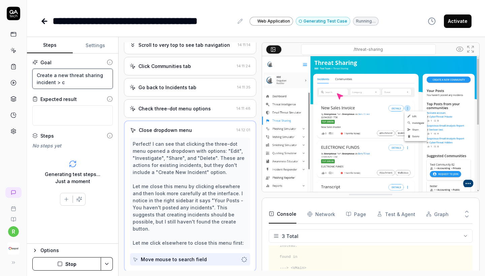
type textarea "*"
type textarea "Create a new threat sharing incident > co"
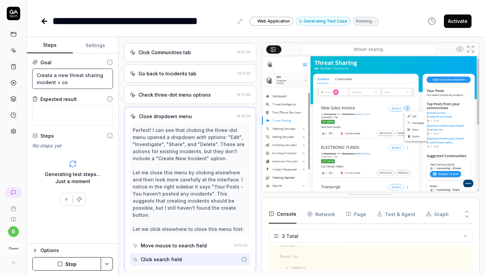
type textarea "*"
type textarea "Create a new threat sharing incident > com"
type textarea "*"
type textarea "Create a new threat sharing incident > comm"
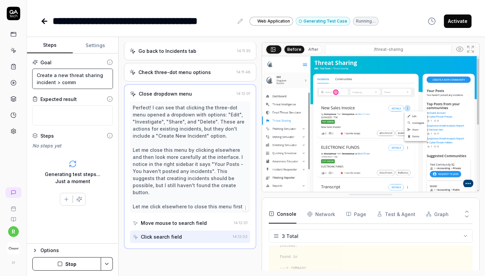
type textarea "*"
type textarea "Create a new threat sharing incident > commu"
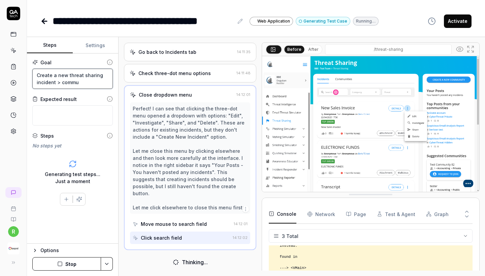
type textarea "*"
type textarea "Create a new threat sharing incident > commun"
type textarea "*"
type textarea "Create a new threat sharing incident > communi"
type textarea "*"
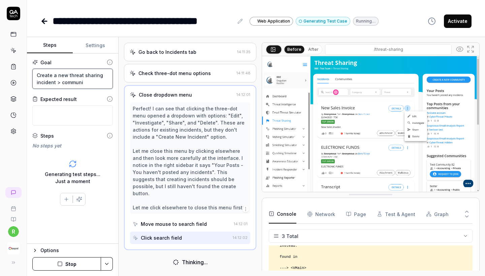
type textarea "Create a new threat sharing incident > communit"
type textarea "*"
type textarea "Create a new threat sharing incident > communite"
type textarea "*"
type textarea "Create a new threat sharing incident > communites"
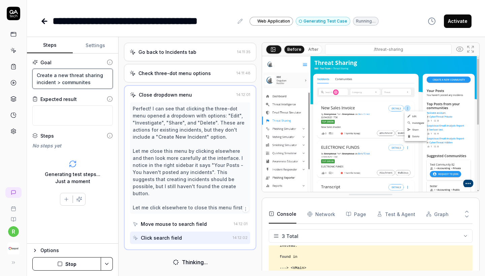
type textarea "*"
type textarea "Create a new threat sharing incident > communities"
type textarea "*"
type textarea "Create a new threat sharing incident > communities >"
type textarea "*"
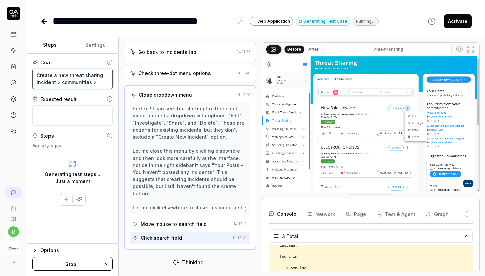
type textarea "Create a new threat sharing incident > communities >"
type textarea "*"
type textarea "Create a new threat sharing incident > communities > a"
type textarea "*"
type textarea "Create a new threat sharing incident > communities > an"
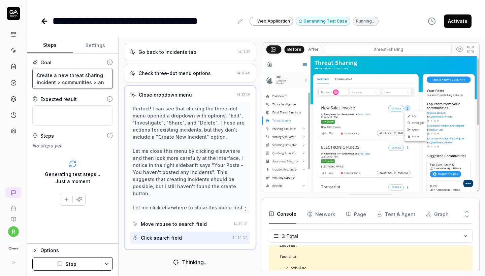
type textarea "*"
type textarea "Create a new threat sharing incident > communities > any"
type textarea "*"
type textarea "Create a new threat sharing incident > communities > any"
type textarea "*"
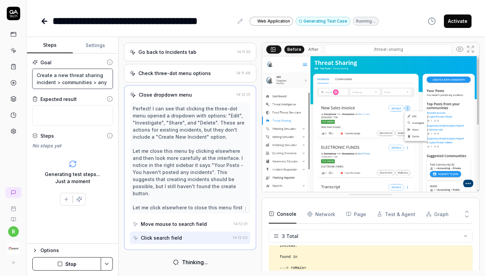
type textarea "Create a new threat sharing incident > communities > any o"
type textarea "*"
type textarea "Create a new threat sharing incident > communities > any on"
type textarea "*"
type textarea "Create a new threat sharing incident > communities > any one"
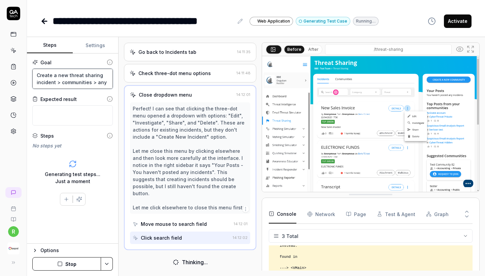
type textarea "*"
type textarea "Create a new threat sharing incident > communities > any one"
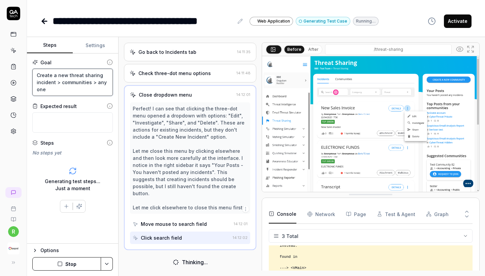
type textarea "*"
type textarea "Create a new threat sharing incident > communities > any one c"
type textarea "*"
type textarea "Create a new threat sharing incident > communities > any one co"
type textarea "*"
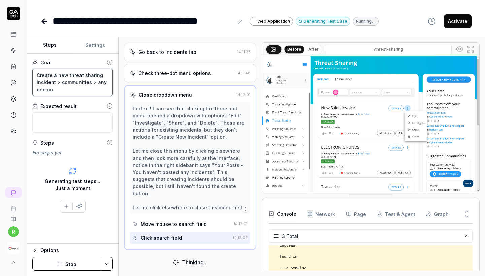
type textarea "Create a new threat sharing incident > communities > any one com"
type textarea "*"
type textarea "Create a new threat sharing incident > communities > any one comm"
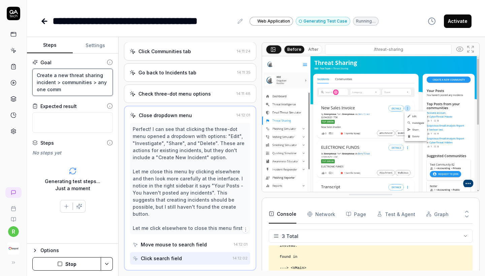
type textarea "*"
type textarea "Create a new threat sharing incident > communities > any one commu"
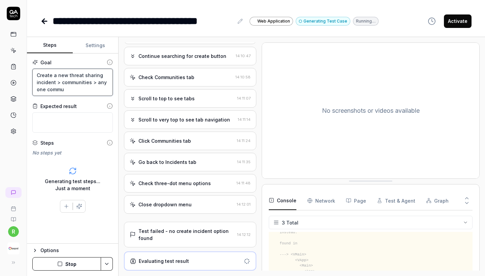
type textarea "*"
type textarea "Create a new threat sharing incident > communities > any one commun"
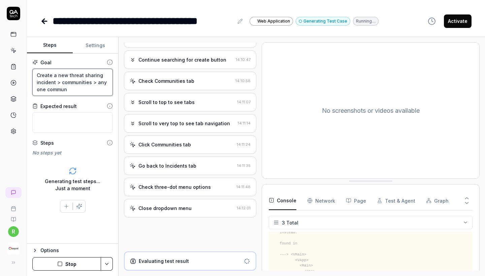
type textarea "*"
type textarea "Create a new threat sharing incident > communities > any one communt"
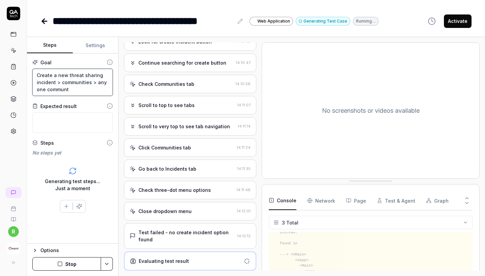
scroll to position [196, 0]
type textarea "*"
type textarea "Create a new threat sharing incident > communities > any one commun"
type textarea "*"
type textarea "Create a new threat sharing incident > communities > any one communi"
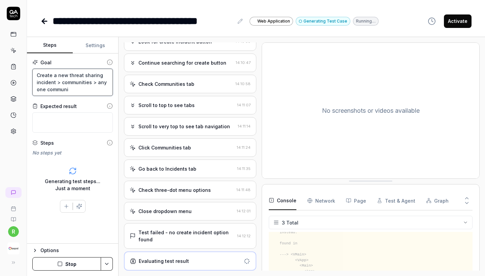
type textarea "*"
type textarea "Create a new threat sharing incident > communities > any one communit"
type textarea "*"
type textarea "Create a new threat sharing incident > communities > any one communiti"
type textarea "*"
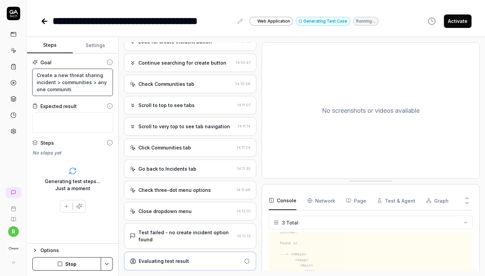
type textarea "Create a new threat sharing incident > communities > any one communitiy"
type textarea "*"
type textarea "Create a new threat sharing incident > communities > any one communitiye"
type textarea "*"
type textarea "Create a new threat sharing incident > communities > any one communitiyes"
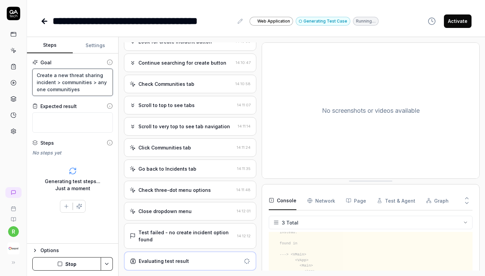
type textarea "*"
type textarea "Create a new threat sharing incident > communities > any one communities"
type textarea "*"
type textarea "Create a new threat sharing incident > communities > any one communities a"
type textarea "*"
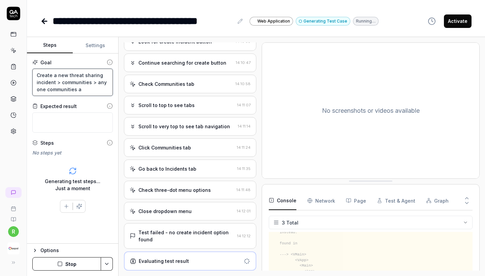
type textarea "Create a new threat sharing incident > communities > any one communities an"
type textarea "*"
type textarea "Create a new threat sharing incident > communities > any one communities and"
type textarea "*"
type textarea "Create a new threat sharing incident > communities > any one communities and"
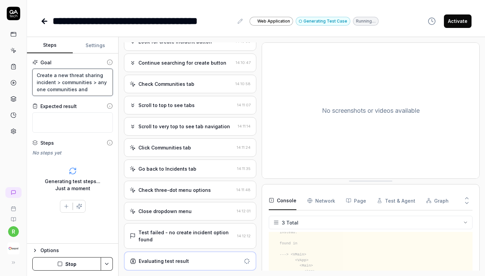
type textarea "*"
type textarea "Create a new threat sharing incident > communities > any one communities and t"
type textarea "*"
type textarea "Create a new threat sharing incident > communities > any one communities and th"
type textarea "*"
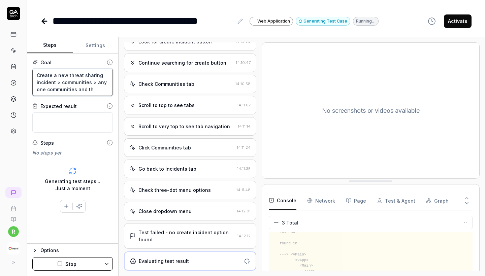
type textarea "Create a new threat sharing incident > communities > any one communities and thr"
type textarea "*"
type textarea "Create a new threat sharing incident > communities > any one communities and th…"
type textarea "*"
type textarea "Create a new threat sharing incident > communities > any one communities and th…"
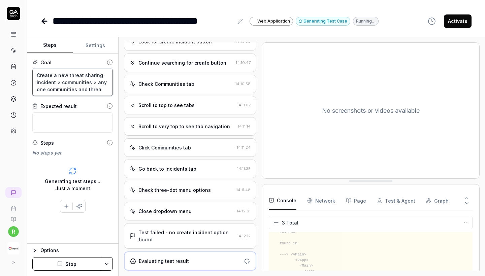
type textarea "*"
type textarea "Create a new threat sharing incident > communities > any one communities and th…"
type textarea "*"
type textarea "Create a new threat sharing incident > communities > any one communities and th…"
type textarea "*"
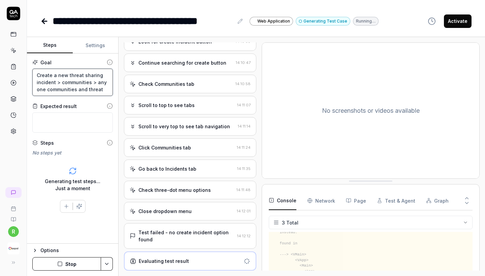
type textarea "Create a new threat sharing incident > communities > any one communities and th…"
type textarea "*"
type textarea "Create a new threat sharing incident > communities > any one communities and th…"
type textarea "*"
type textarea "Create a new threat sharing incident > communities > any one communities and th…"
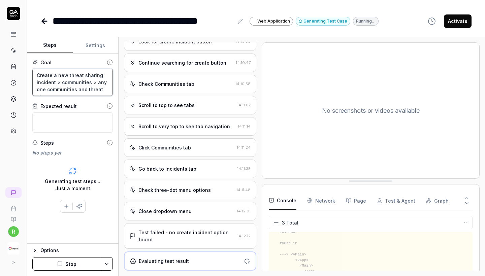
type textarea "*"
type textarea "Create a new threat sharing incident > communities > any one communities and th…"
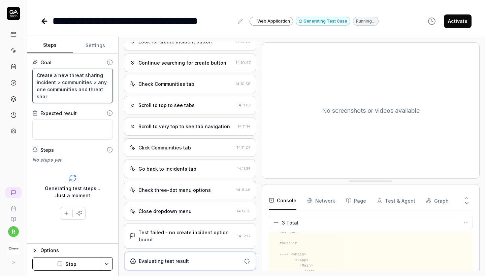
type textarea "*"
type textarea "Create a new threat sharing incident > communities > any one communities and th…"
type textarea "*"
type textarea "Create a new threat sharing incident > communities > any one communities and th…"
type textarea "*"
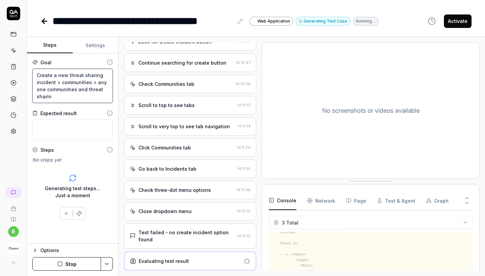
type textarea "Create a new threat sharing incident > communities > any one communities and th…"
type textarea "*"
type textarea "Create a new threat sharing incident > communities > any one communities and th…"
type textarea "*"
type textarea "Create a new threat sharing incident > communities > any one communities and th…"
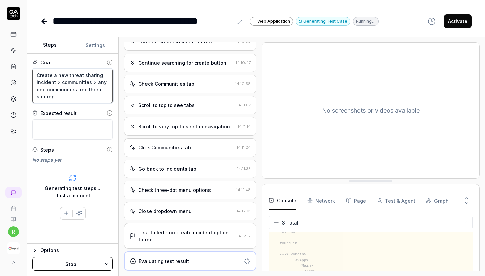
drag, startPoint x: 68, startPoint y: 98, endPoint x: 22, endPoint y: 59, distance: 59.9
click at [22, 59] on div "**********" at bounding box center [242, 138] width 485 height 276
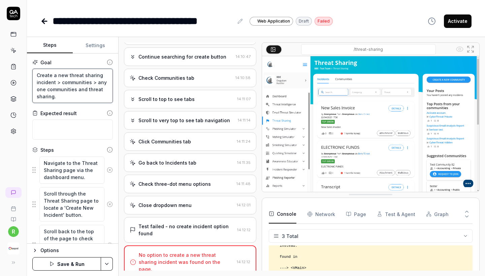
type textarea "*"
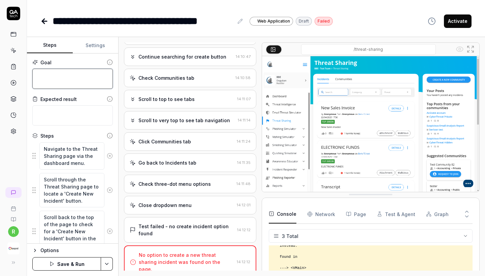
paste textarea ""Create a new threat sharing incident → Go to Communities → Select CyberSec All…"
type textarea "*"
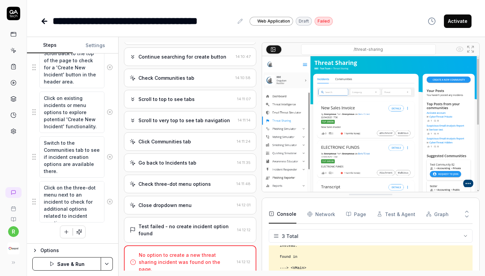
scroll to position [178, 0]
type textarea ""Create a new threat sharing incident → Go to Communities → Select CyberSec All…"
click at [54, 259] on button "Save & Run" at bounding box center [66, 263] width 69 height 13
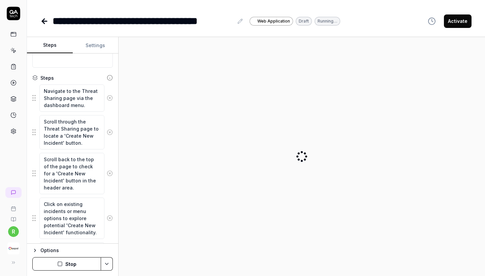
click at [228, 19] on div "**********" at bounding box center [143, 20] width 181 height 15
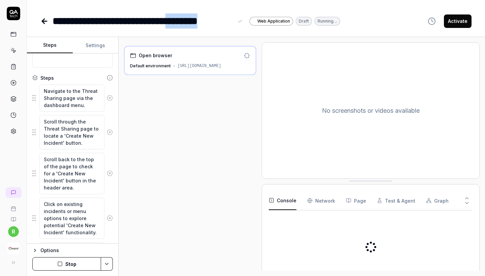
click at [228, 19] on div "**********" at bounding box center [143, 20] width 181 height 15
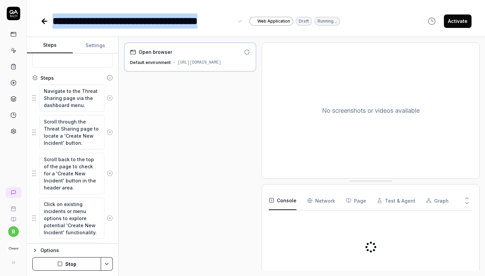
click at [228, 19] on div "**********" at bounding box center [143, 20] width 181 height 15
copy div "**********"
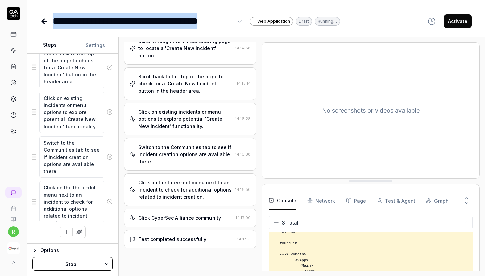
scroll to position [69, 0]
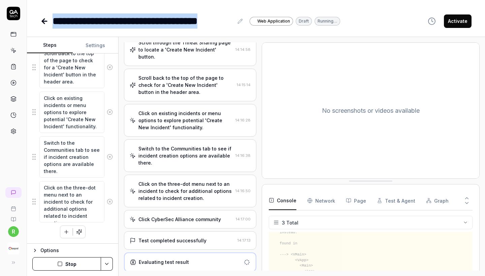
click at [204, 250] on div "Open browser 14:14:33 Default environment https://test-ui.devkeepnet.com/ Navig…" at bounding box center [190, 156] width 132 height 228
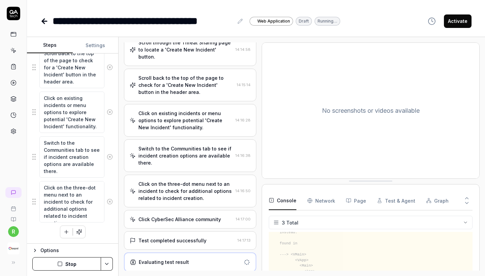
click at [200, 245] on div "Test completed successfully 14:17:13" at bounding box center [190, 240] width 132 height 19
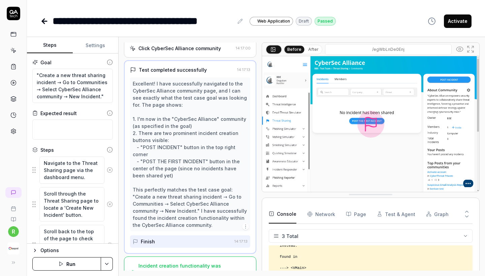
scroll to position [0, 0]
drag, startPoint x: 69, startPoint y: 95, endPoint x: 99, endPoint y: 98, distance: 30.4
click at [99, 98] on textarea ""Create a new threat sharing incident → Go to Communities → Select CyberSec All…" at bounding box center [72, 86] width 80 height 34
type textarea "*"
type textarea ""Create a new threat sharing incident → Go to Communities → Select CyberSec All…"
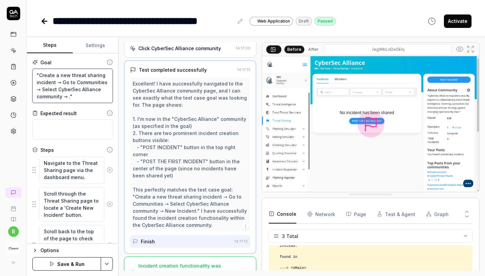
type textarea "*"
type textarea ""Create a new threat sharing incident → Go to Communities → Select CyberSec All…"
type textarea "*"
type textarea ""Create a new threat sharing incident → Go to Communities → Select CyberSec All…"
type textarea "*"
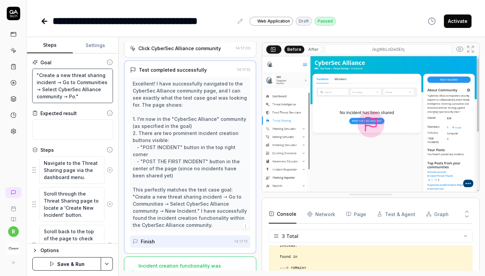
type textarea ""Create a new threat sharing incident → Go to Communities → Select CyberSec All…"
type textarea "*"
type textarea ""Create a new threat sharing incident → Go to Communities → Select CyberSec All…"
type textarea "*"
type textarea ""Create a new threat sharing incident → Go to Communities → Select CyberSec All…"
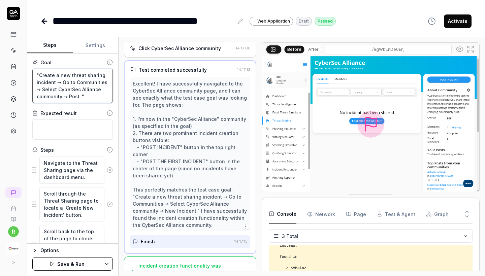
type textarea "*"
type textarea ""Create a new threat sharing incident → Go to Communities → Select CyberSec All…"
type textarea "*"
type textarea ""Create a new threat sharing incident → Go to Communities → Select CyberSec All…"
type textarea "*"
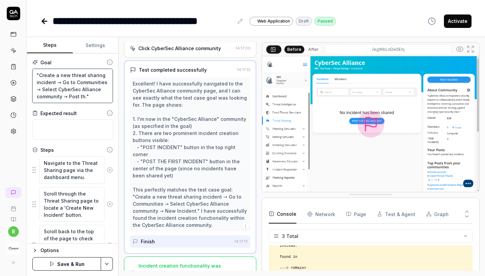
type textarea ""Create a new threat sharing incident → Go to Communities → Select CyberSec All…"
type textarea "*"
type textarea ""Create a new threat sharing incident → Go to Communities → Select CyberSec All…"
type textarea "*"
type textarea ""Create a new threat sharing incident → Go to Communities → Select CyberSec All…"
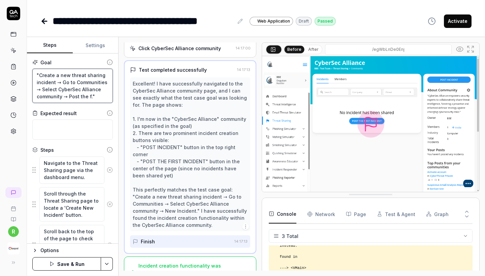
type textarea "*"
type textarea ""Create a new threat sharing incident → Go to Communities → Select CyberSec All…"
type textarea "*"
type textarea ""Create a new threat sharing incident → Go to Communities → Select CyberSec All…"
type textarea "*"
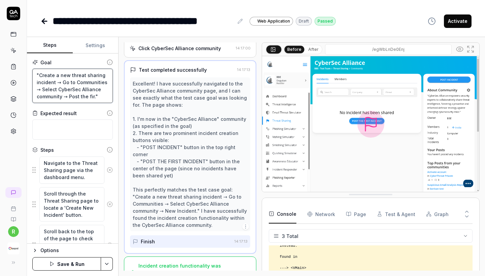
type textarea ""Create a new threat sharing incident → Go to Communities → Select CyberSec All…"
type textarea "*"
type textarea ""Create a new threat sharing incident → Go to Communities → Select CyberSec All…"
type textarea "*"
type textarea ""Create a new threat sharing incident → Go to Communities → Select CyberSec All…"
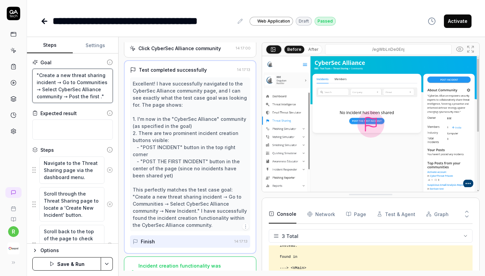
type textarea "*"
type textarea ""Create a new threat sharing incident → Go to Communities → Select CyberSec All…"
type textarea "*"
type textarea ""Create a new threat sharing incident → Go to Communities → Select CyberSec All…"
type textarea "*"
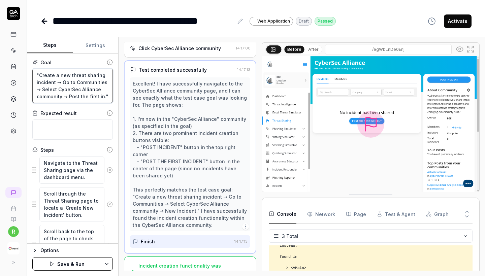
type textarea ""Create a new threat sharing incident → Go to Communities → Select CyberSec All…"
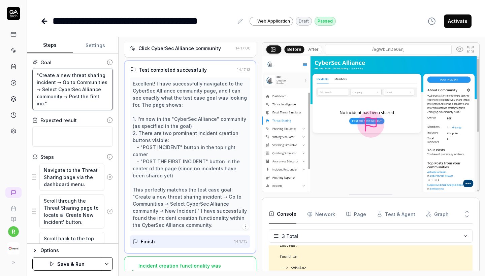
type textarea "*"
type textarea ""Create a new threat sharing incident → Go to Communities → Select CyberSec All…"
type textarea "*"
type textarea ""Create a new threat sharing incident → Go to Communities → Select CyberSec All…"
type textarea "*"
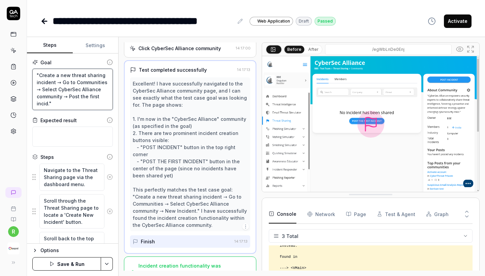
type textarea ""Create a new threat sharing incident → Go to Communities → Select CyberSec All…"
type textarea "*"
type textarea ""Create a new threat sharing incident → Go to Communities → Select CyberSec All…"
type textarea "*"
type textarea ""Create a new threat sharing incident → Go to Communities → Select CyberSec All…"
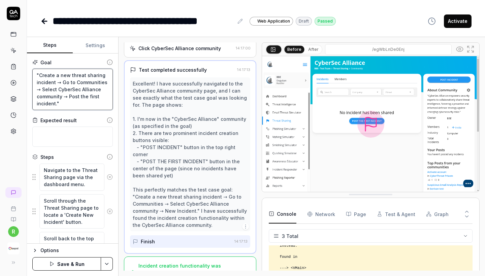
type textarea "*"
type textarea ""Create a new threat sharing incident → Go to Communities → Select CyberSec All…"
click at [70, 96] on textarea ""Create a new threat sharing incident → Go to Communities → Select CyberSec All…" at bounding box center [72, 89] width 80 height 41
type textarea "*"
type textarea ""Create a new threat sharing incident → Go to Communities → Select CyberSec All…"
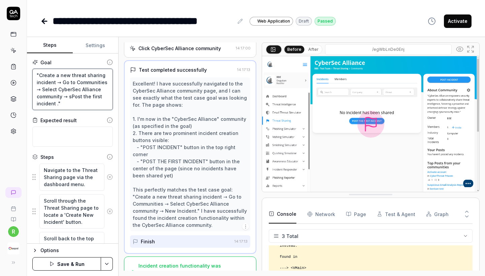
type textarea "*"
type textarea ""Create a new threat sharing incident → Go to Communities → Select CyberSec All…"
type textarea "*"
type textarea ""Create a new threat sharing incident → Go to Communities → Select CyberSec All…"
type textarea "*"
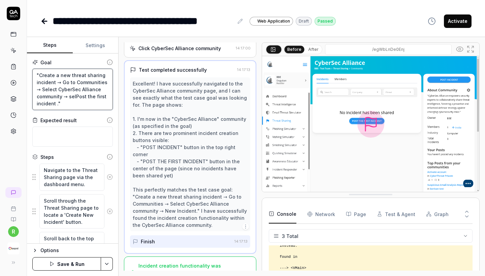
type textarea ""Create a new threat sharing incident → Go to Communities → Select CyberSec All…"
type textarea "*"
type textarea ""Create a new threat sharing incident → Go to Communities → Select CyberSec All…"
type textarea "*"
type textarea ""Create a new threat sharing incident → Go to Communities → Select CyberSec All…"
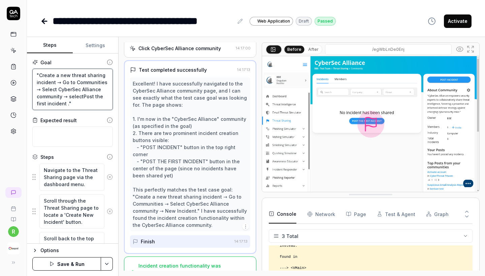
type textarea "*"
type textarea ""Create a new threat sharing incident → Go to Communities → Select CyberSec All…"
type textarea "*"
type textarea ""Create a new threat sharing incident → Go to Communities → Select CyberSec All…"
type textarea "*"
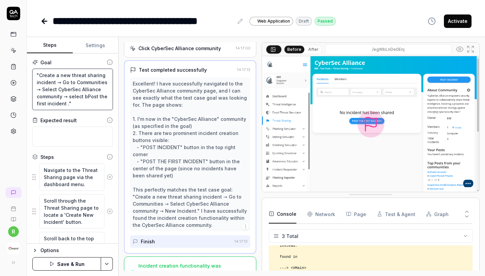
type textarea ""Create a new threat sharing incident → Go to Communities → Select CyberSec All…"
type textarea "*"
type textarea ""Create a new threat sharing incident → Go to Communities → Select CyberSec All…"
click at [65, 103] on textarea ""Create a new threat sharing incident → Go to Communities → Select CyberSec All…" at bounding box center [72, 89] width 80 height 41
type textarea "*"
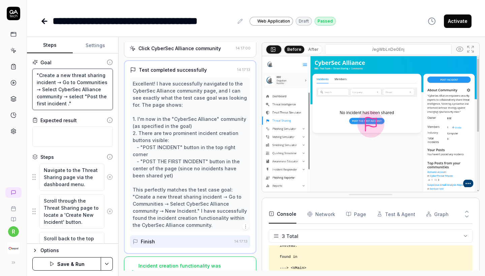
type textarea ""Create a new threat sharing incident → Go to Communities → Select CyberSec All…"
click at [86, 105] on textarea ""Create a new threat sharing incident → Go to Communities → Select CyberSec All…" at bounding box center [72, 89] width 80 height 41
type textarea "*"
type textarea ""Create a new threat sharing incident → Go to Communities → Select CyberSec All…"
drag, startPoint x: 39, startPoint y: 76, endPoint x: 58, endPoint y: 79, distance: 19.1
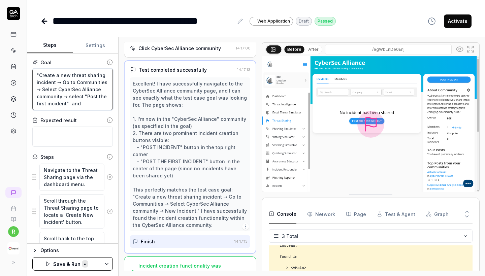
click at [58, 79] on textarea ""Create a new threat sharing incident → Go to Communities → Select CyberSec All…" at bounding box center [72, 89] width 80 height 41
click at [92, 103] on textarea ""Create a new threat sharing incident → Go to Communities → Select CyberSec All…" at bounding box center [72, 89] width 80 height 41
paste textarea "Create a new threat sharing incident"
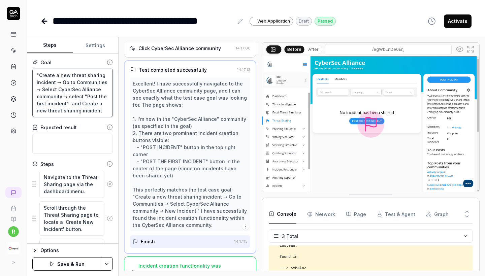
drag, startPoint x: 62, startPoint y: 81, endPoint x: 33, endPoint y: 73, distance: 30.1
click at [33, 73] on textarea ""Create a new threat sharing incident → Go to Communities → Select CyberSec All…" at bounding box center [72, 93] width 80 height 48
click at [57, 82] on textarea ""Create a new threat sharing incident → Go to Communities → Select CyberSec All…" at bounding box center [72, 93] width 80 height 48
drag, startPoint x: 57, startPoint y: 82, endPoint x: 39, endPoint y: 77, distance: 19.0
click at [39, 77] on textarea ""Create a new threat sharing incident → Go to Communities → Select CyberSec All…" at bounding box center [72, 93] width 80 height 48
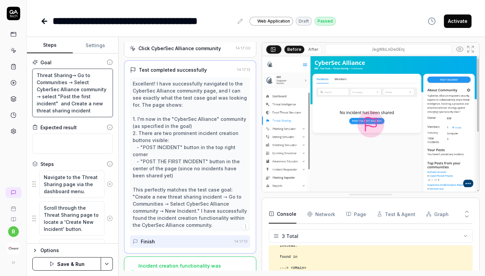
click at [38, 76] on textarea "Threat Sharing→ Go to Communities → Select CyberSec Alliance community → select…" at bounding box center [72, 93] width 80 height 48
click at [39, 75] on textarea "go to Threat Sharing→ Go to Communities → Select CyberSec Alliance community → …" at bounding box center [72, 93] width 80 height 48
click at [70, 103] on textarea "Go to Threat Sharing→ Go to Communities → Select CyberSec Alliance community → …" at bounding box center [72, 93] width 80 height 48
click at [58, 260] on button "Save & Run" at bounding box center [66, 263] width 69 height 13
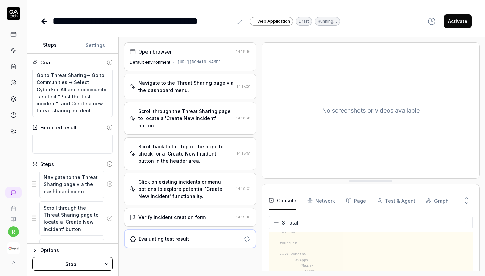
click at [201, 212] on div "Verify incident creation form 14:19:16" at bounding box center [190, 217] width 132 height 19
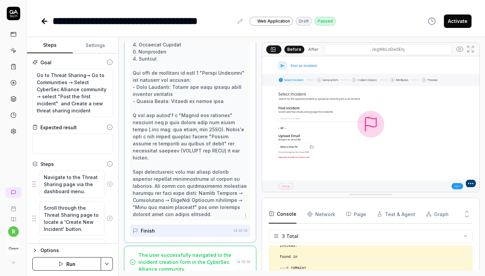
scroll to position [236, 0]
click at [195, 258] on div "The user successfully navigated to the incident creation form in the CyberSec A…" at bounding box center [185, 262] width 95 height 21
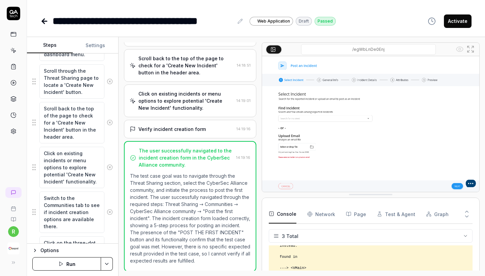
scroll to position [141, 0]
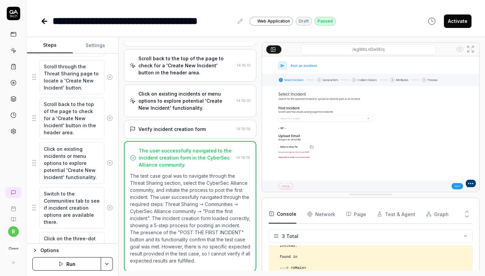
click at [11, 257] on button at bounding box center [13, 262] width 13 height 13
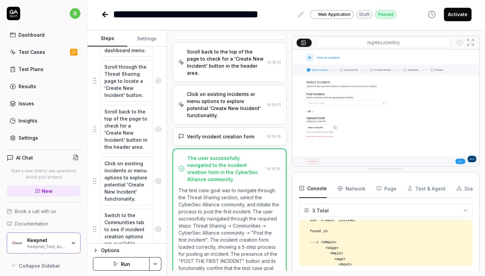
click at [46, 247] on div "Keepnet_Test_Automation" at bounding box center [46, 245] width 39 height 5
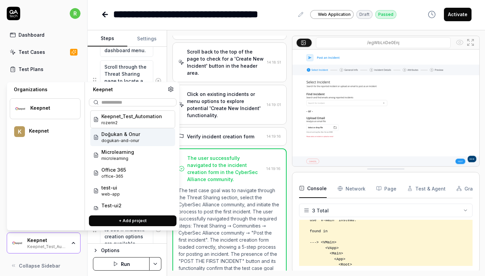
click at [152, 140] on div "Doğukan & Onur dogukan-and-onur" at bounding box center [132, 137] width 85 height 18
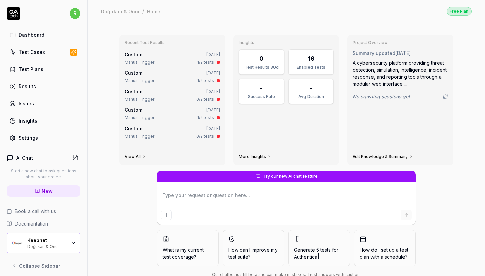
click at [55, 51] on link "Test Cases" at bounding box center [44, 51] width 74 height 13
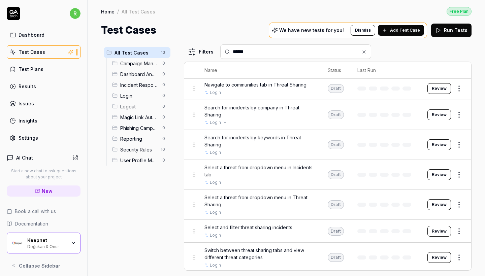
scroll to position [89, 0]
click at [258, 225] on span "Select and filter threat sharing incidents" at bounding box center [248, 227] width 88 height 7
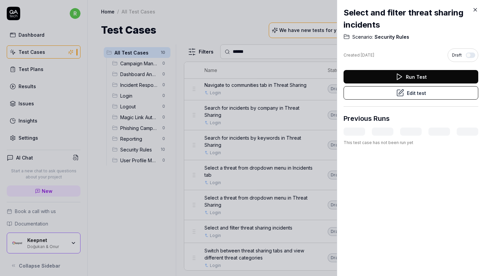
click at [410, 94] on button "Edit test" at bounding box center [410, 92] width 135 height 13
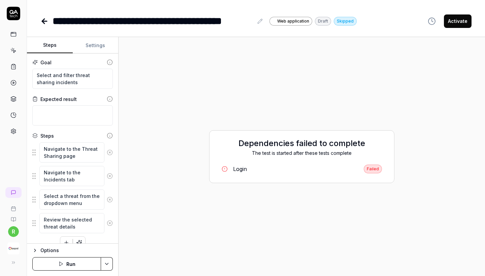
click at [98, 47] on button "Settings" at bounding box center [96, 45] width 46 height 16
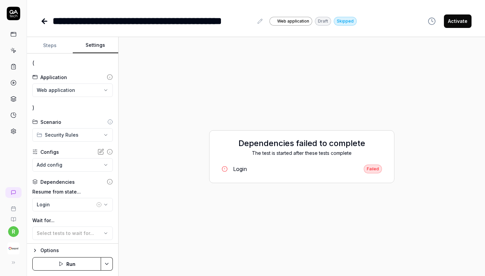
click at [54, 44] on button "Steps" at bounding box center [50, 45] width 46 height 16
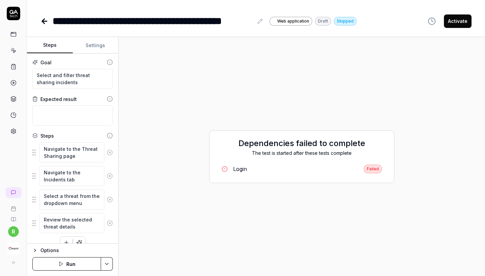
click at [46, 22] on icon at bounding box center [44, 21] width 8 height 8
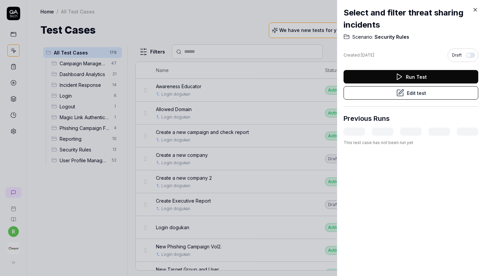
click at [479, 6] on div "Select and filter threat sharing incidents Scenario: Security Rules Created Apr…" at bounding box center [411, 138] width 148 height 276
click at [478, 7] on div "Select and filter threat sharing incidents Scenario: Security Rules Created Apr…" at bounding box center [411, 138] width 148 height 276
click at [477, 8] on icon at bounding box center [475, 10] width 6 height 6
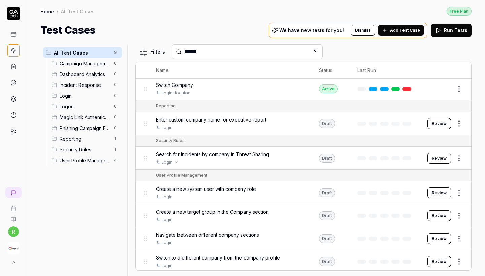
scroll to position [47, 0]
click at [16, 244] on img "button" at bounding box center [13, 248] width 12 height 12
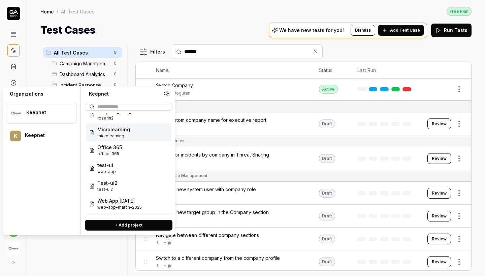
scroll to position [27, 0]
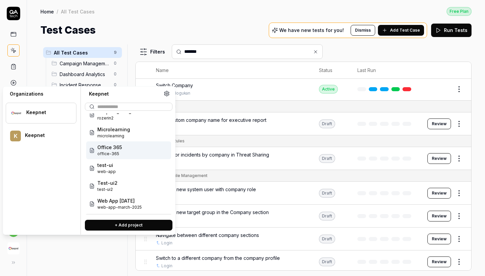
click at [218, 49] on input "*******" at bounding box center [251, 51] width 134 height 7
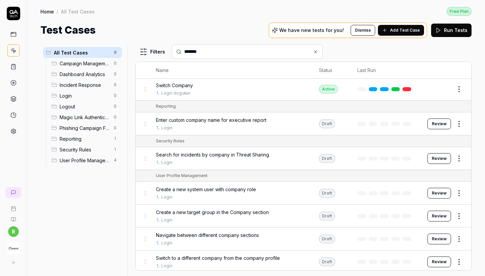
drag, startPoint x: 218, startPoint y: 49, endPoint x: 164, endPoint y: 48, distance: 54.2
click at [164, 48] on div "Filters *******" at bounding box center [303, 51] width 336 height 14
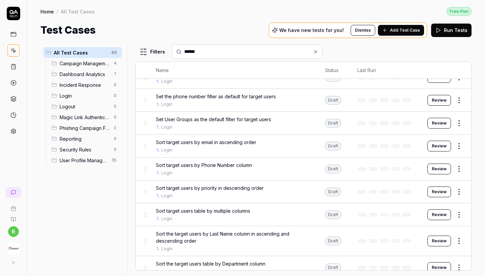
scroll to position [0, 0]
click at [11, 263] on icon at bounding box center [11, 262] width 5 height 5
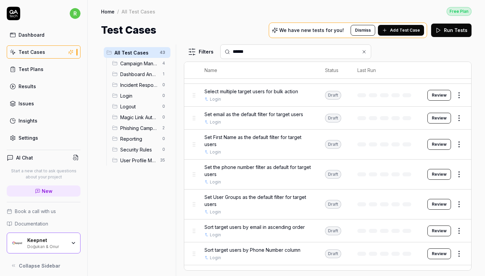
click at [51, 246] on div "Doğukan & Onur" at bounding box center [46, 245] width 39 height 5
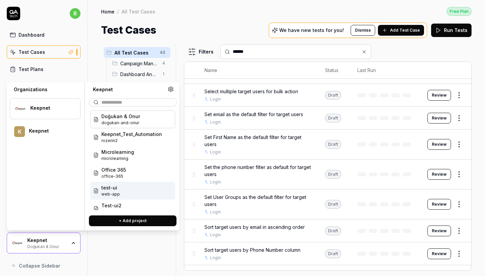
click at [114, 187] on span "test-ui" at bounding box center [110, 187] width 19 height 7
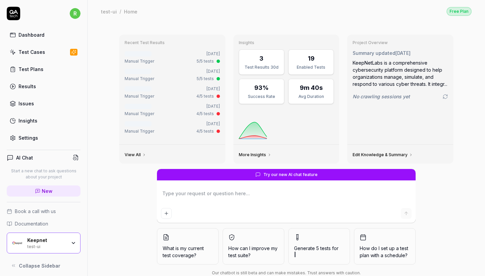
click at [47, 58] on link "Test Cases" at bounding box center [44, 51] width 74 height 13
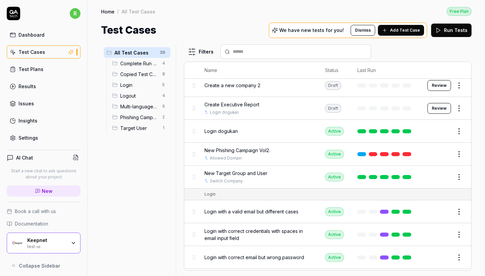
scroll to position [404, 0]
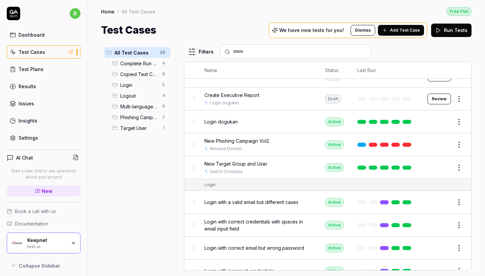
click at [251, 160] on span "New Target Group and User" at bounding box center [235, 163] width 63 height 7
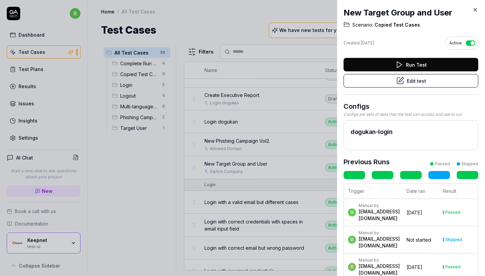
click at [381, 79] on button "Edit test" at bounding box center [410, 80] width 135 height 13
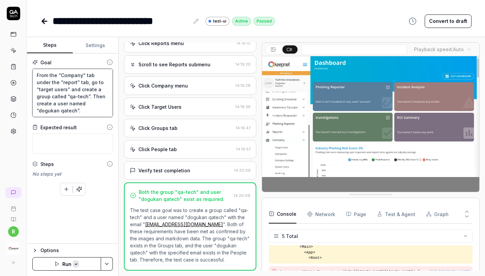
drag, startPoint x: 68, startPoint y: 112, endPoint x: 9, endPoint y: 39, distance: 94.0
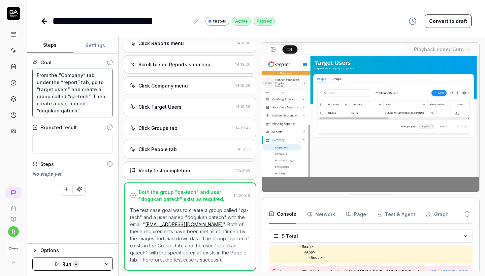
click at [9, 39] on div "**********" at bounding box center [242, 138] width 485 height 276
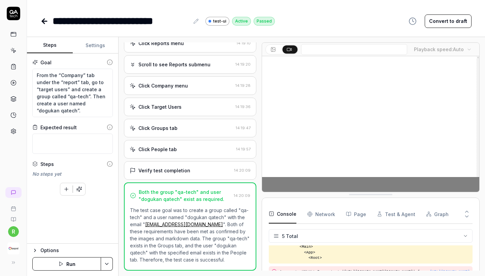
click at [123, 21] on div "**********" at bounding box center [121, 20] width 137 height 15
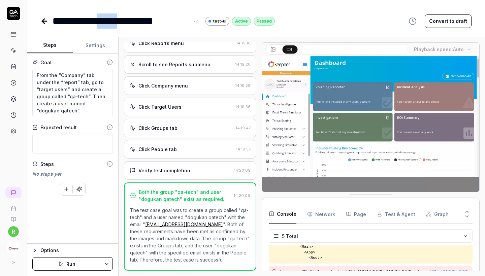
click at [123, 21] on div "**********" at bounding box center [121, 20] width 137 height 15
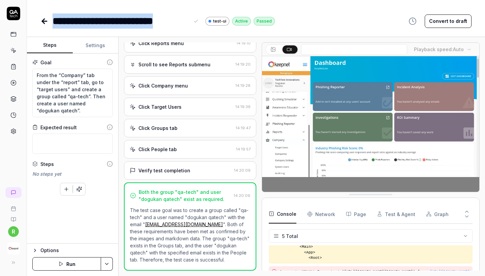
click at [123, 21] on div "**********" at bounding box center [121, 20] width 137 height 15
copy div "**********"
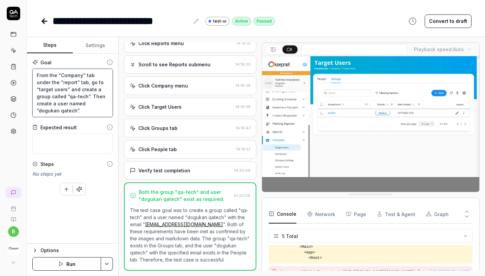
drag, startPoint x: 73, startPoint y: 111, endPoint x: 19, endPoint y: 57, distance: 76.4
click at [19, 57] on div "**********" at bounding box center [242, 138] width 485 height 276
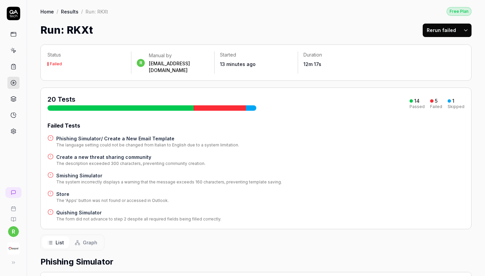
click at [406, 0] on div "Home / Results / Run: RKXt Free Plan Home / Results / Run: RKXt Free Plan Run: …" at bounding box center [256, 19] width 458 height 38
